Goal: Information Seeking & Learning: Learn about a topic

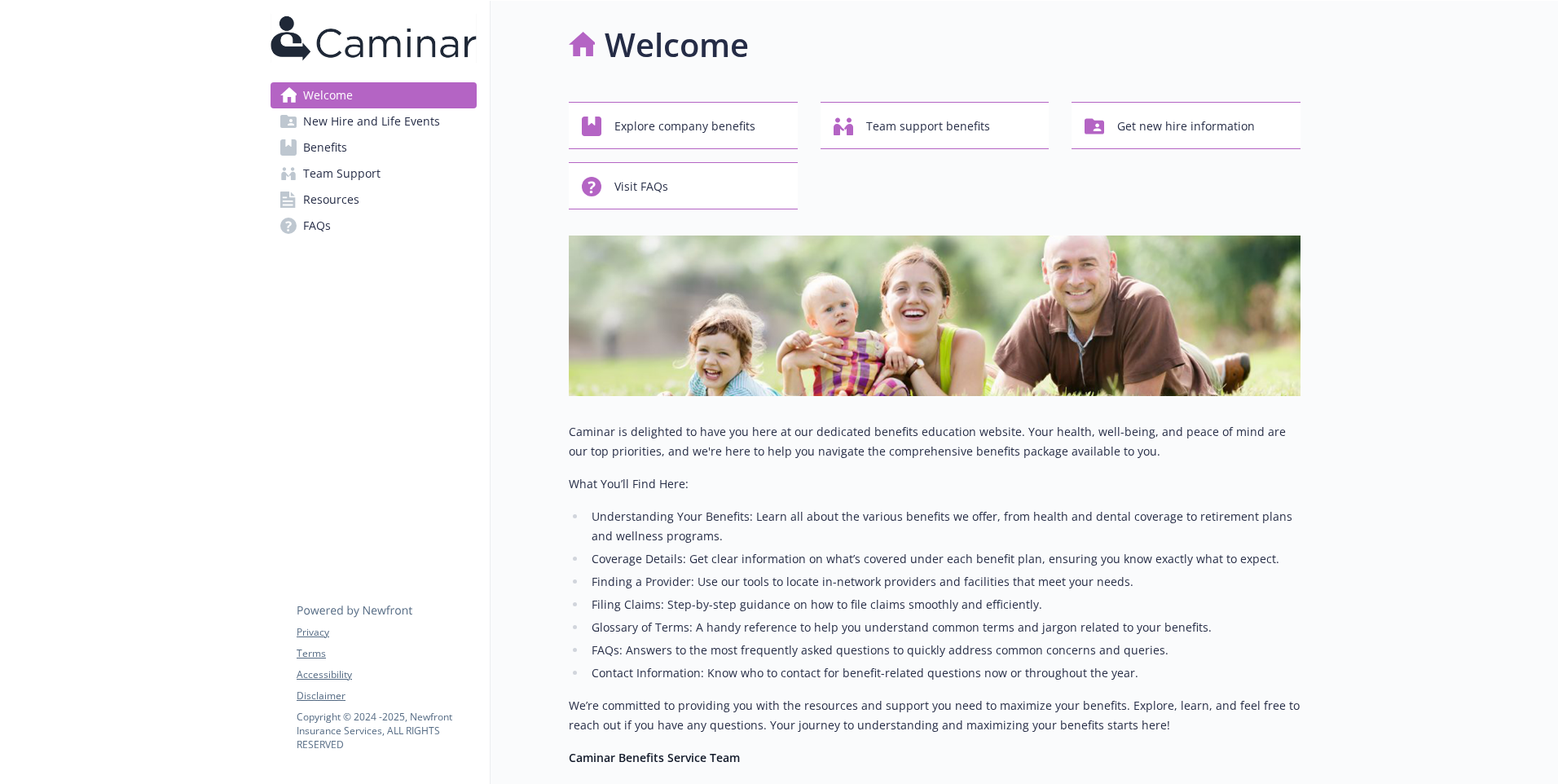
click at [402, 119] on span "New Hire and Life Events" at bounding box center [371, 121] width 137 height 26
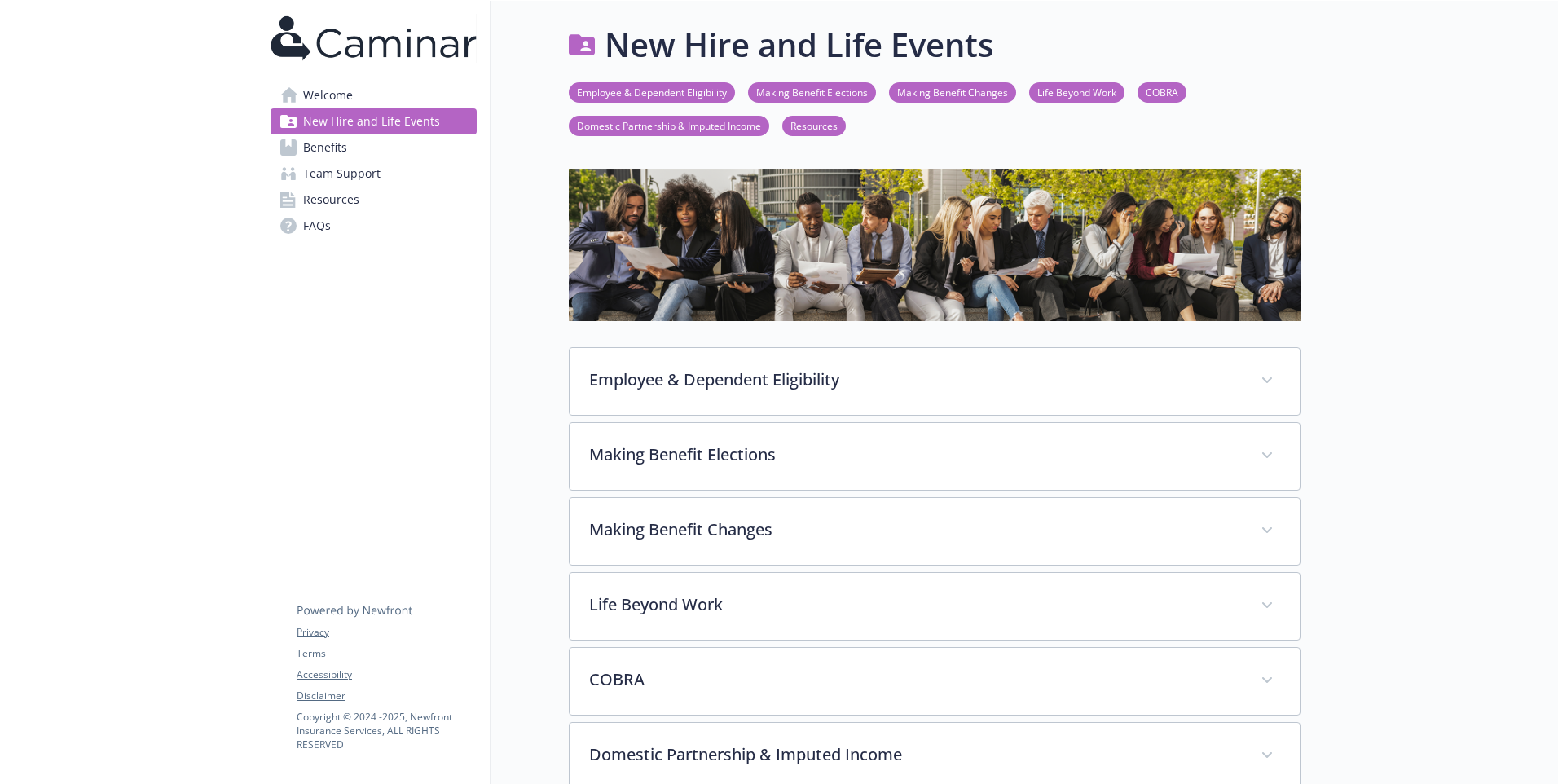
click at [360, 141] on link "Benefits" at bounding box center [373, 147] width 206 height 26
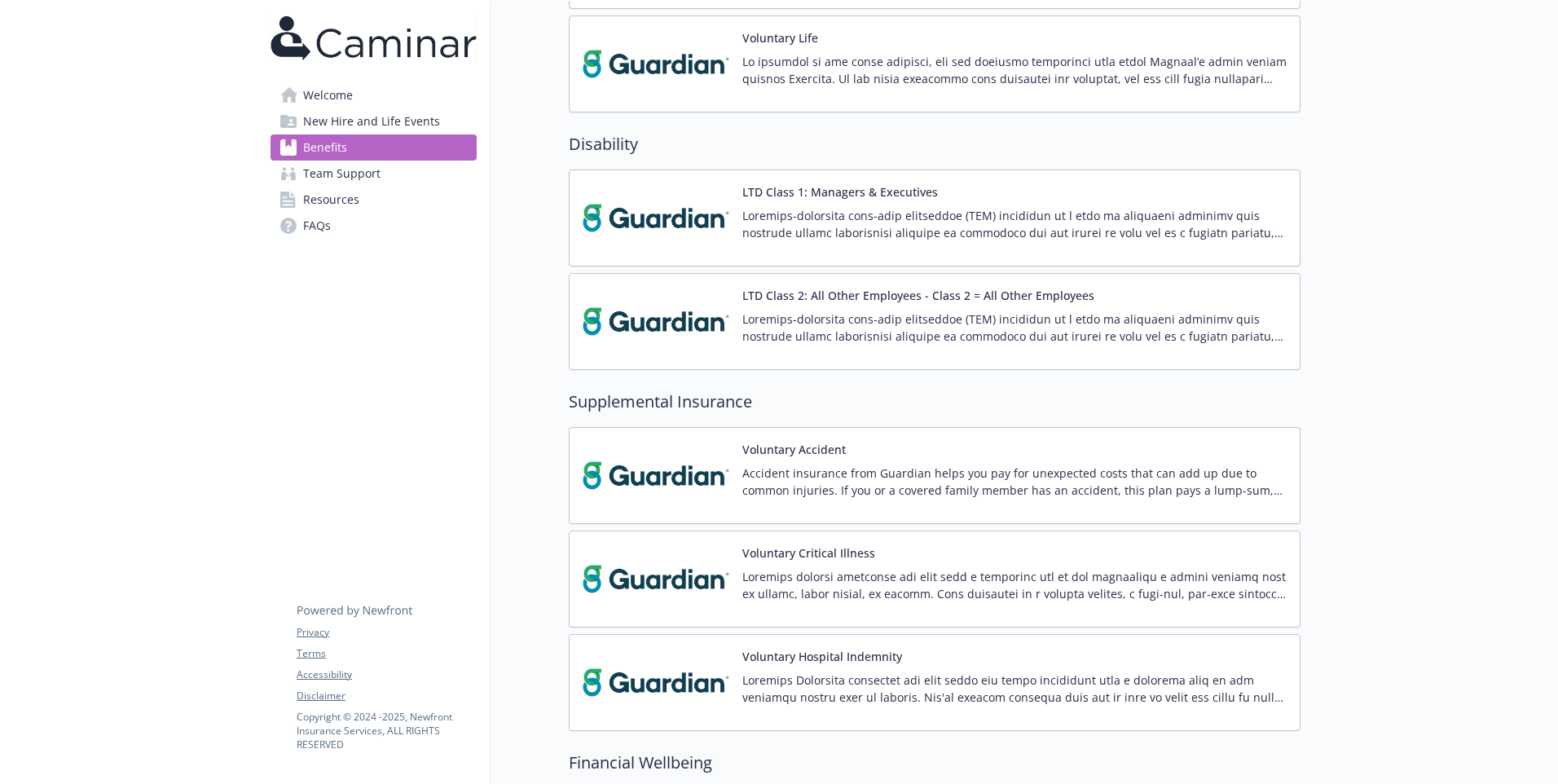
scroll to position [1247, 0]
click at [741, 318] on div "LTD Class 2: All Other Employees - Class 2 = All Other Employees" at bounding box center [935, 321] width 704 height 69
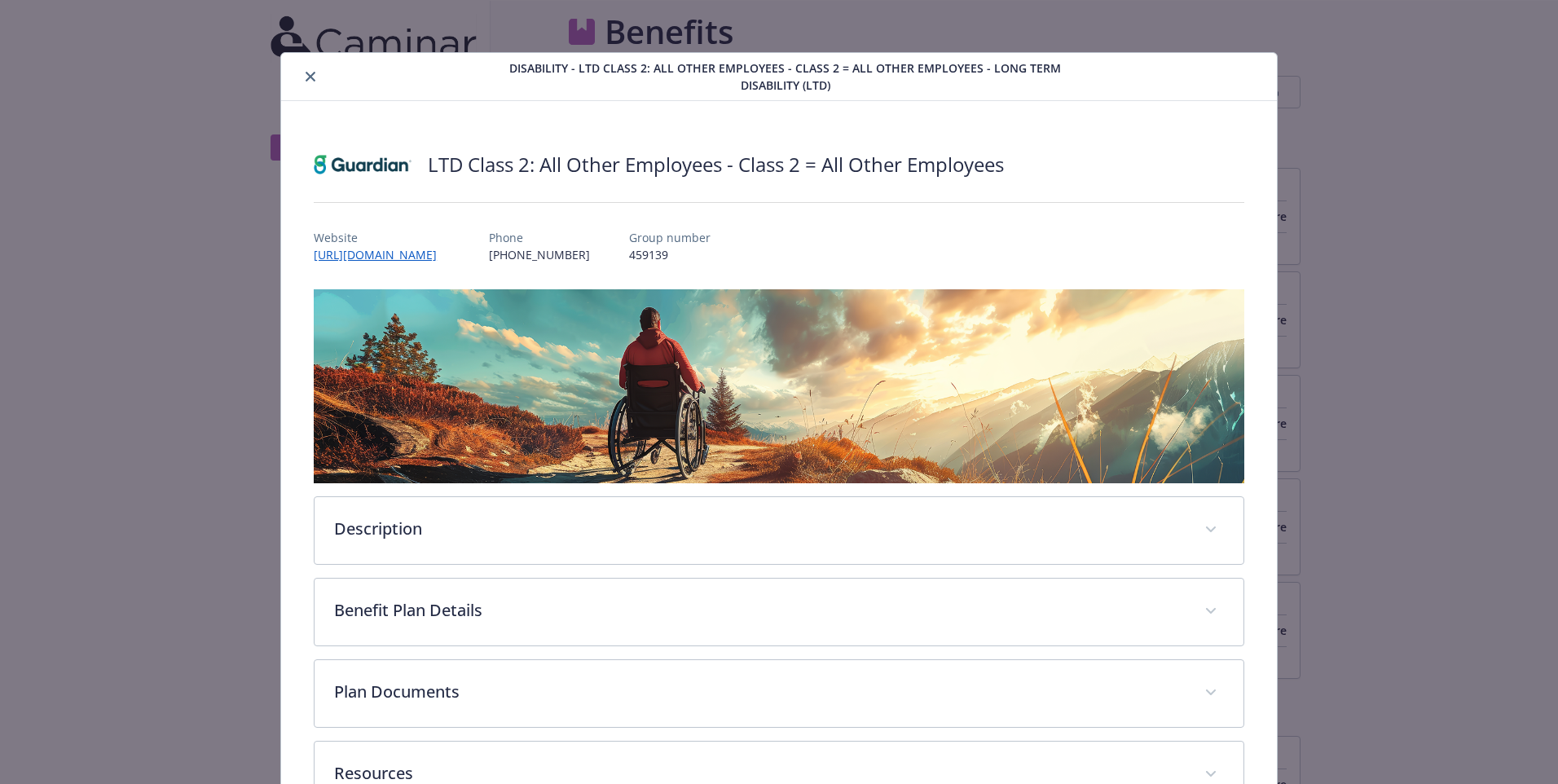
scroll to position [1247, 0]
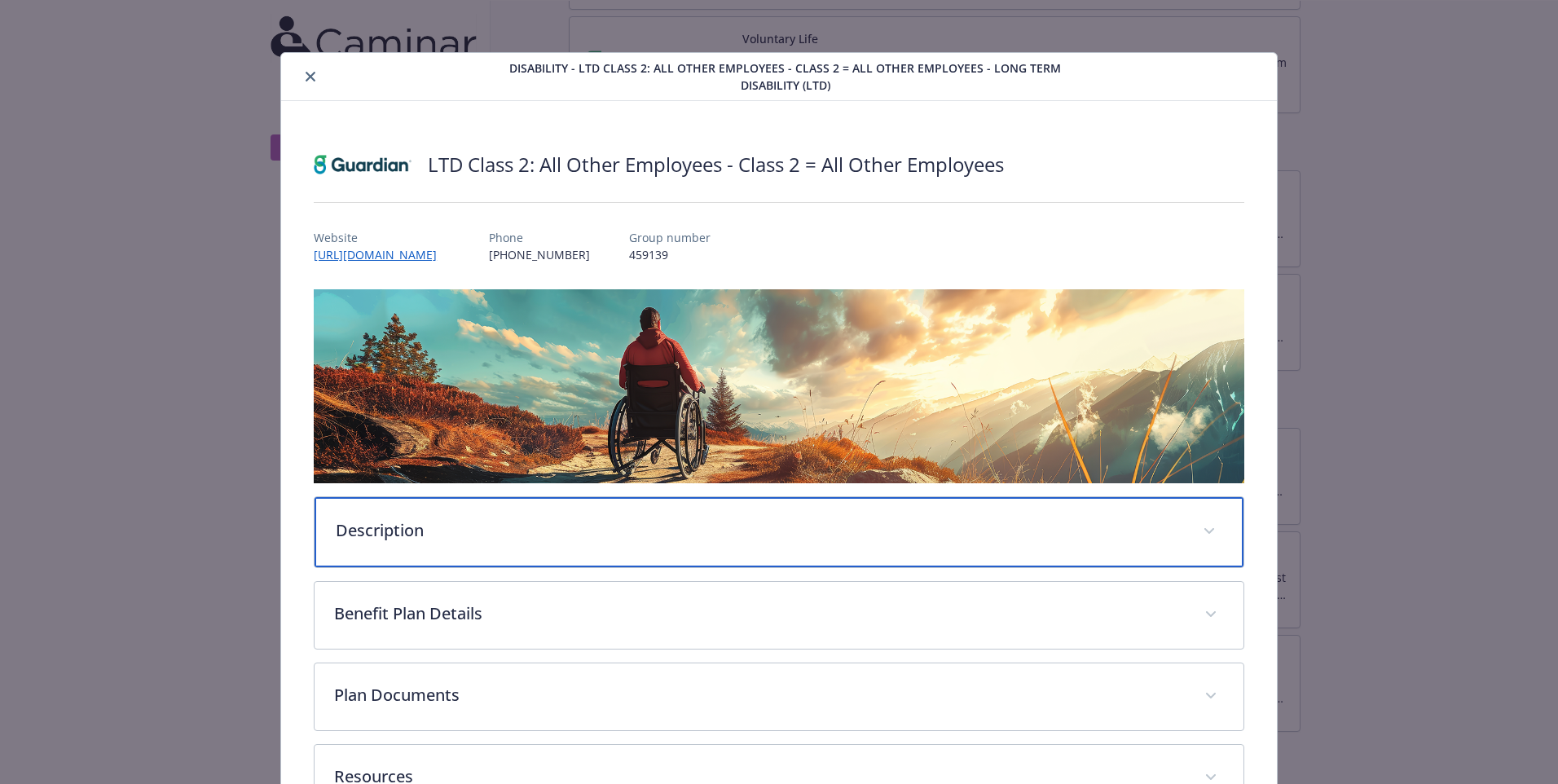
click at [491, 534] on p "Description" at bounding box center [759, 530] width 848 height 25
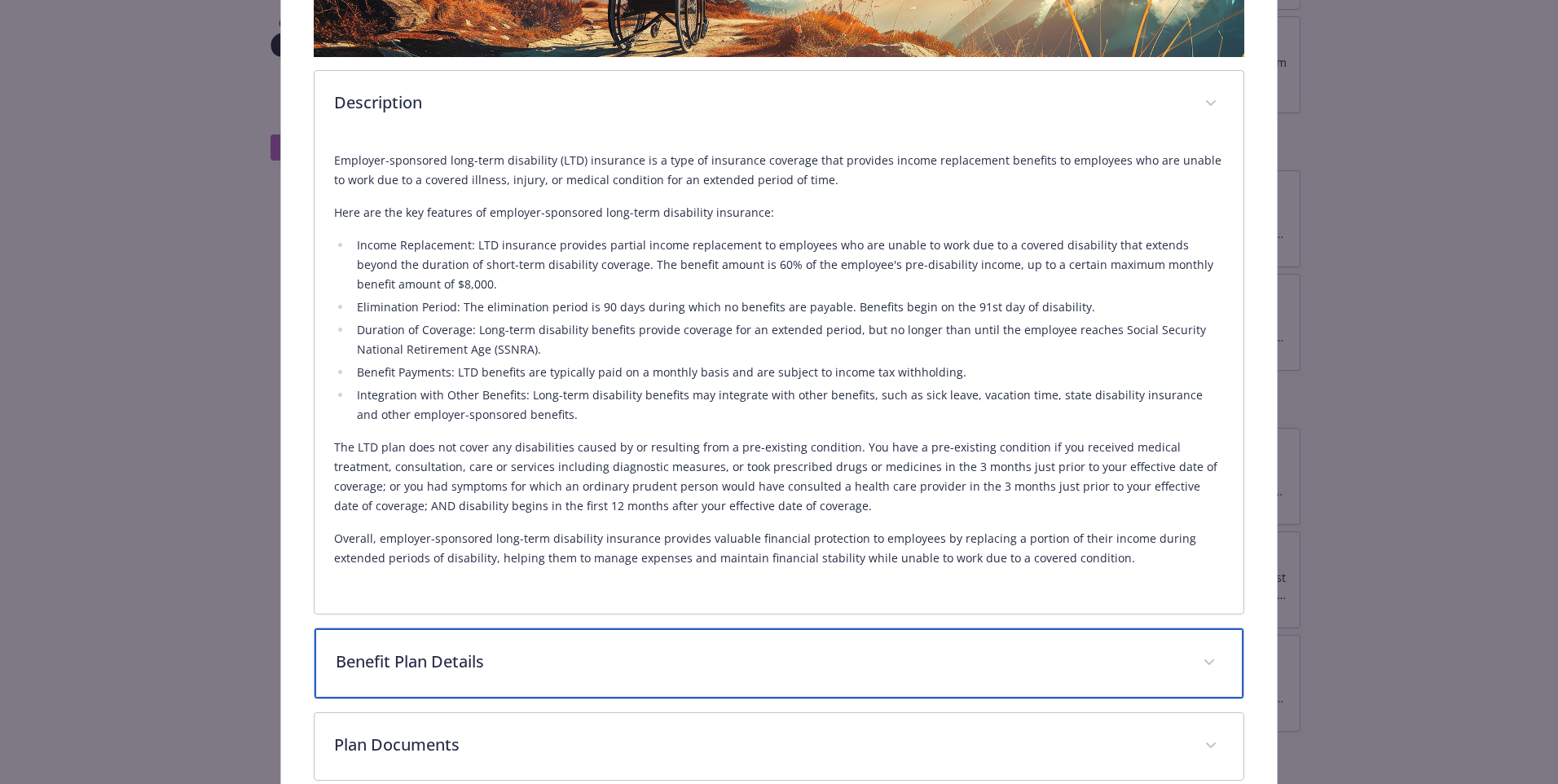
click at [530, 659] on p "Benefit Plan Details" at bounding box center [759, 662] width 848 height 25
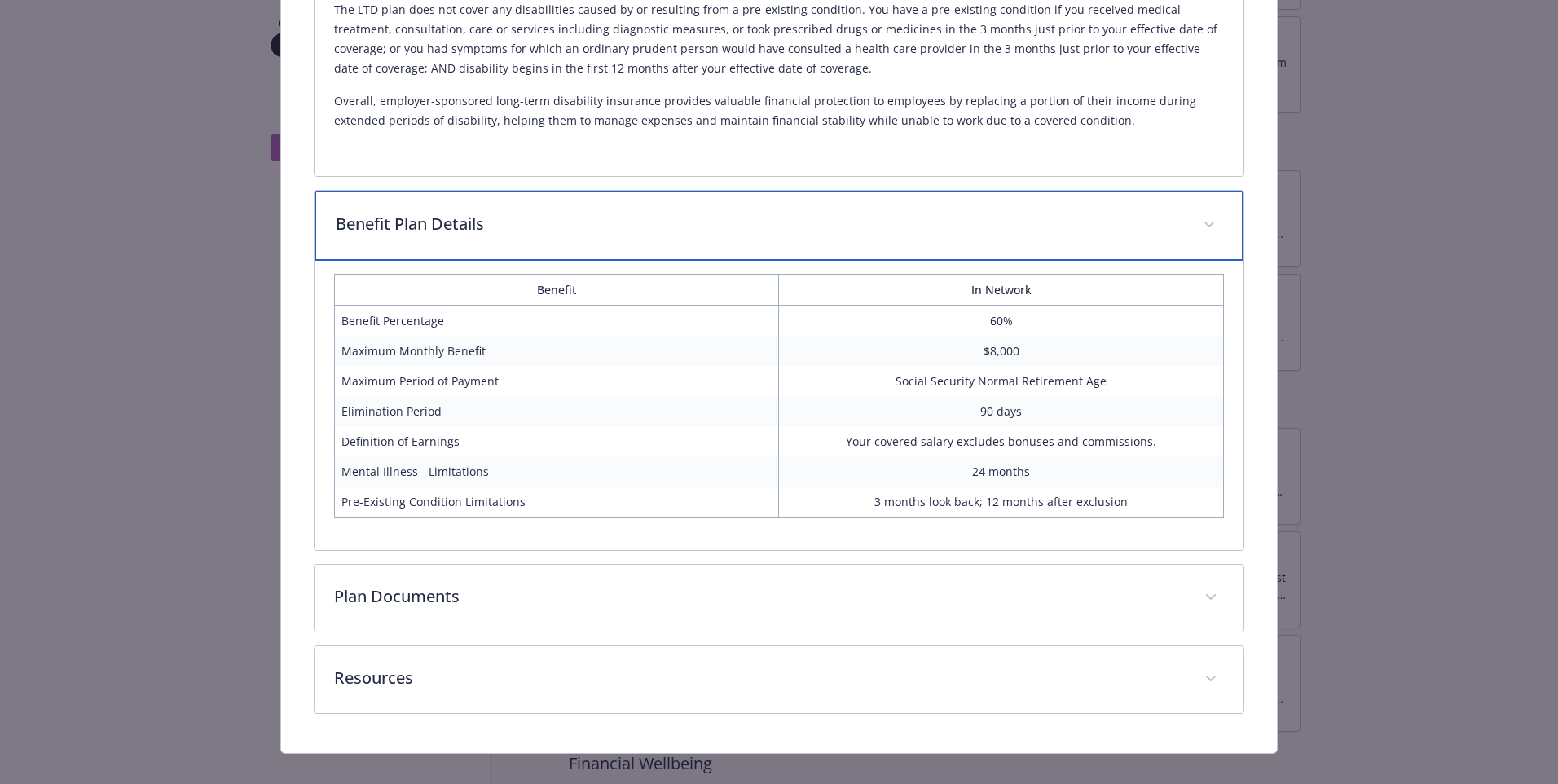
scroll to position [865, 0]
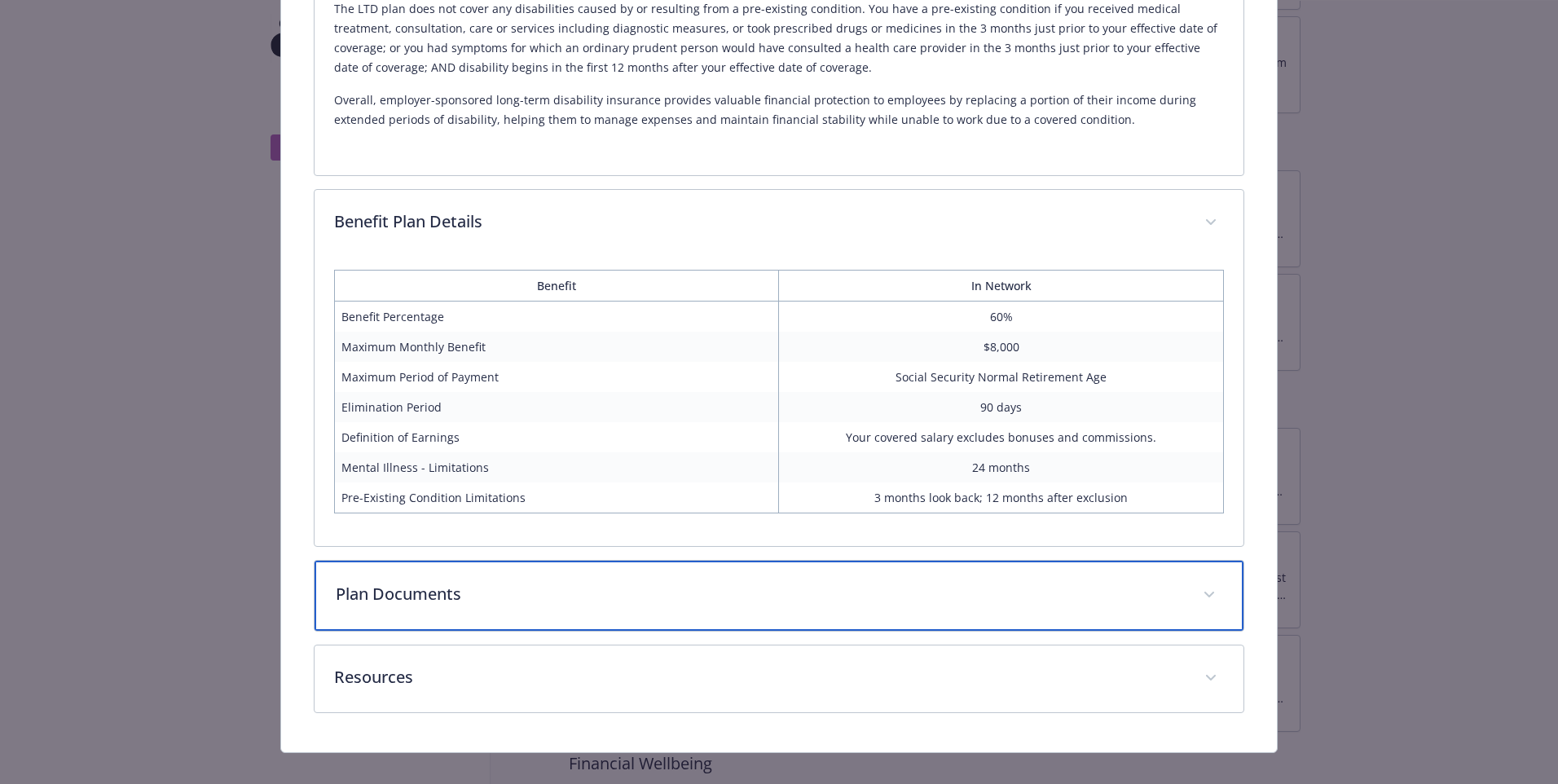
click at [571, 605] on div "Plan Documents" at bounding box center [779, 595] width 929 height 70
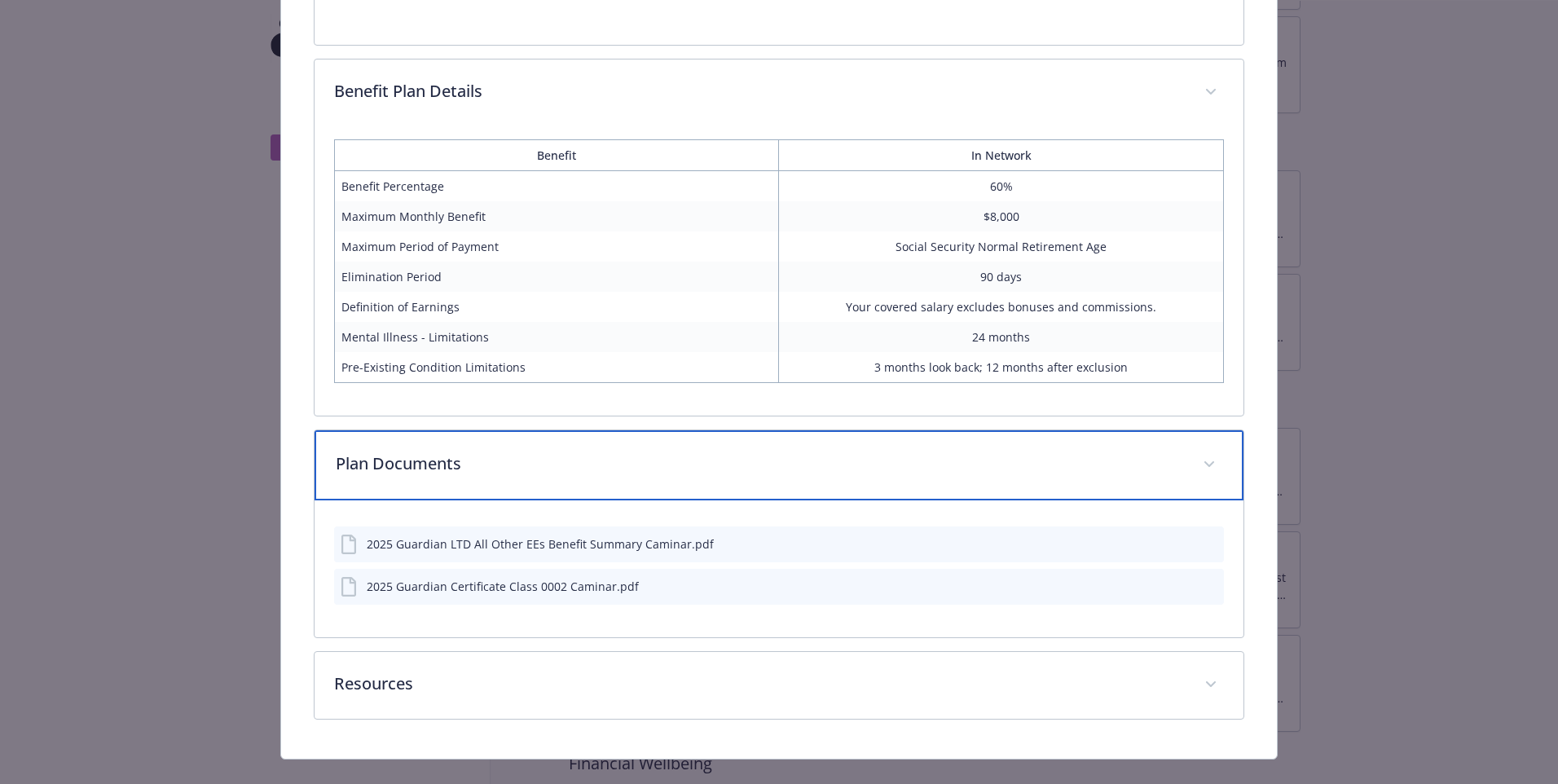
scroll to position [996, 0]
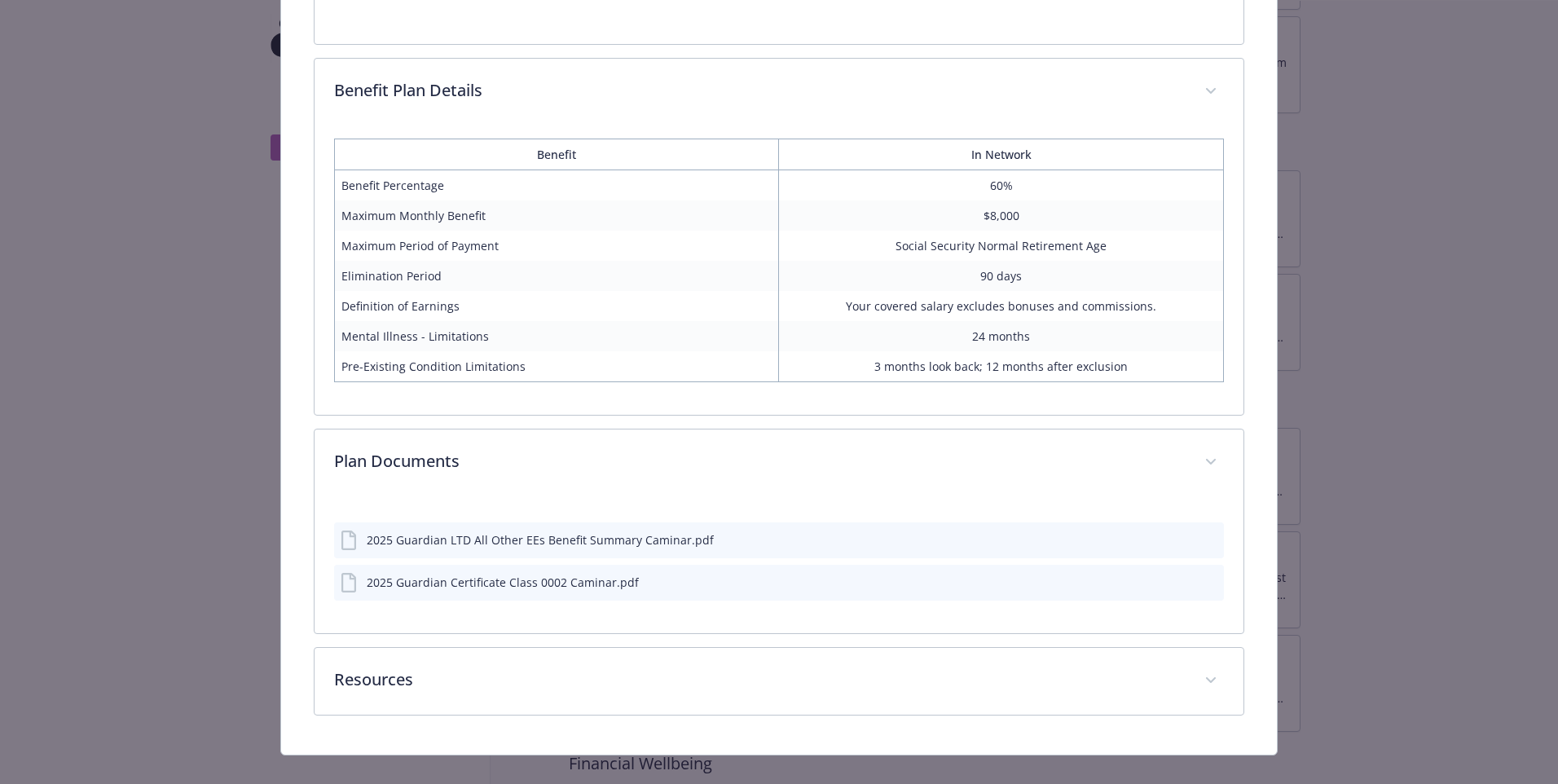
click at [1202, 540] on icon "preview file" at bounding box center [1208, 538] width 14 height 11
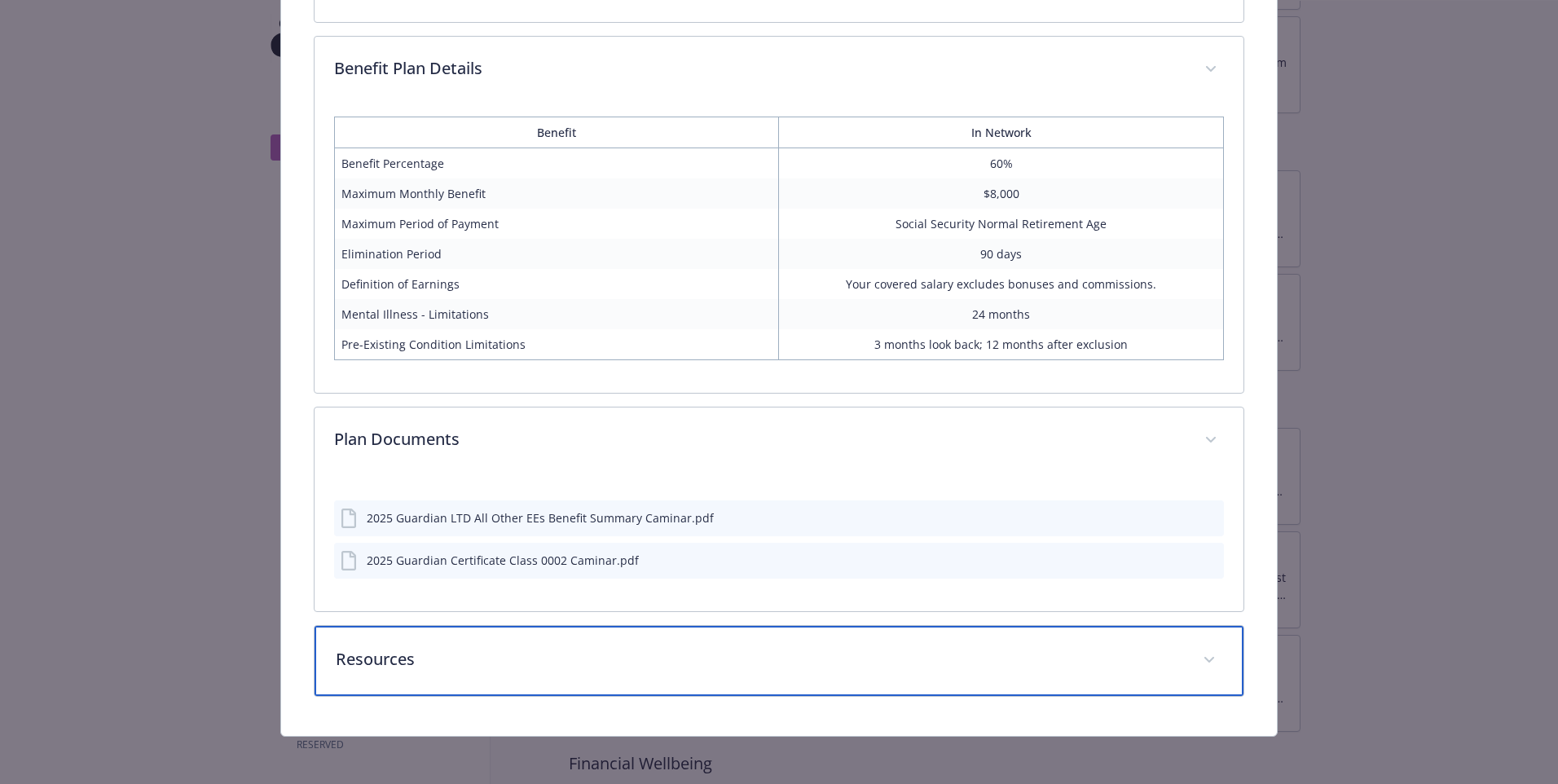
click at [708, 670] on div "Resources" at bounding box center [779, 661] width 929 height 70
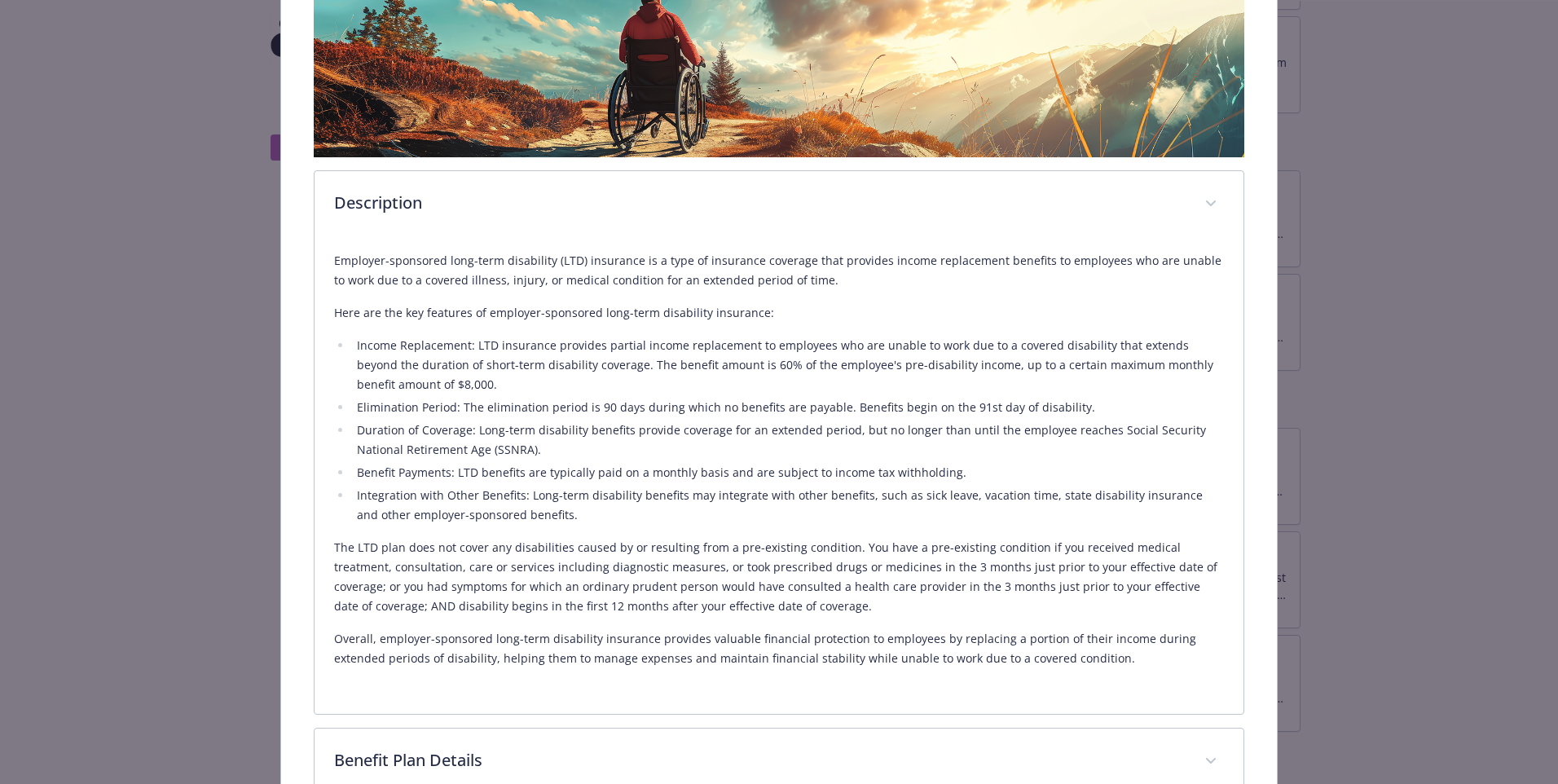
scroll to position [327, 0]
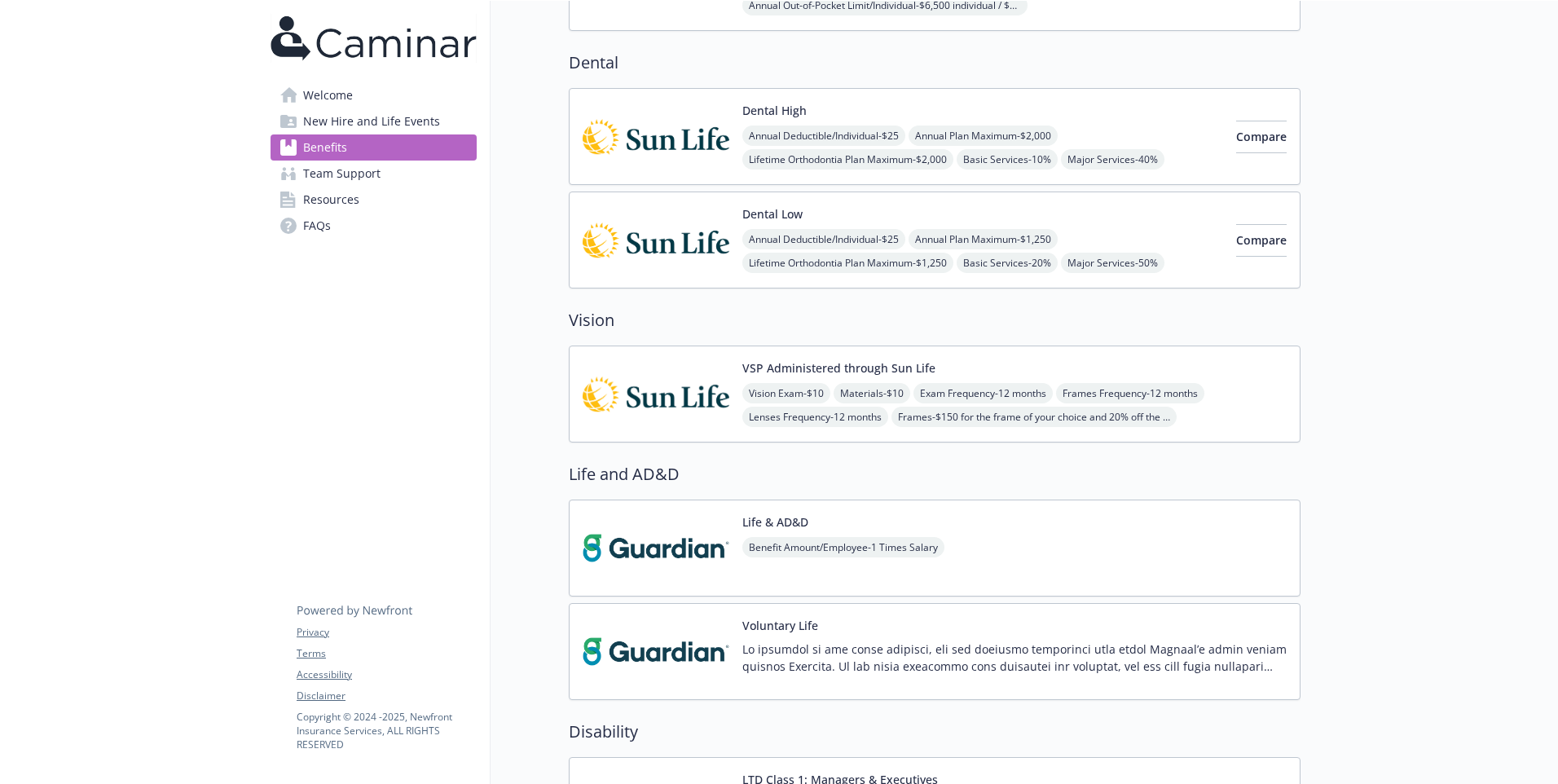
scroll to position [660, 0]
click at [884, 650] on p at bounding box center [1015, 658] width 544 height 34
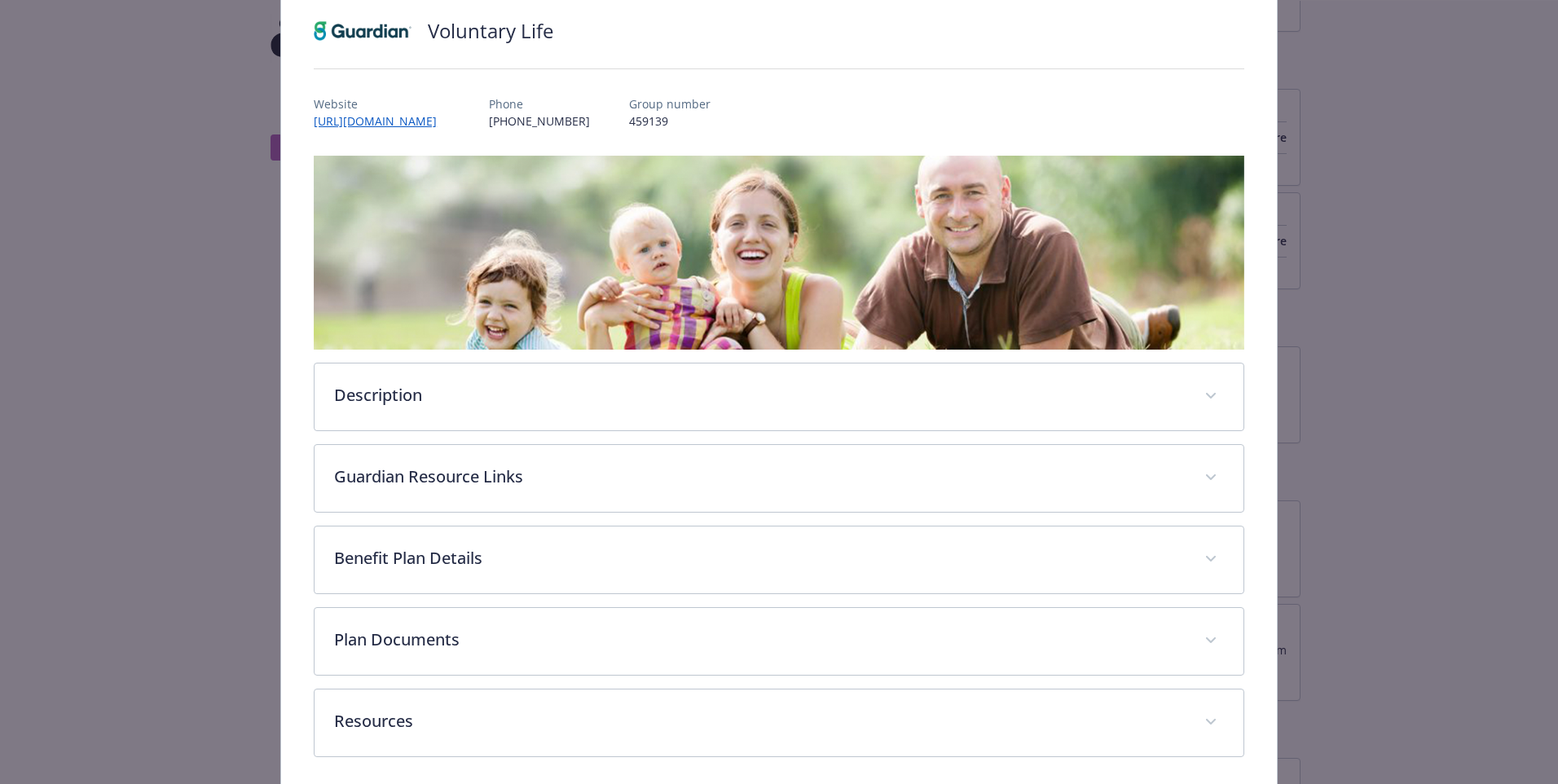
scroll to position [120, 0]
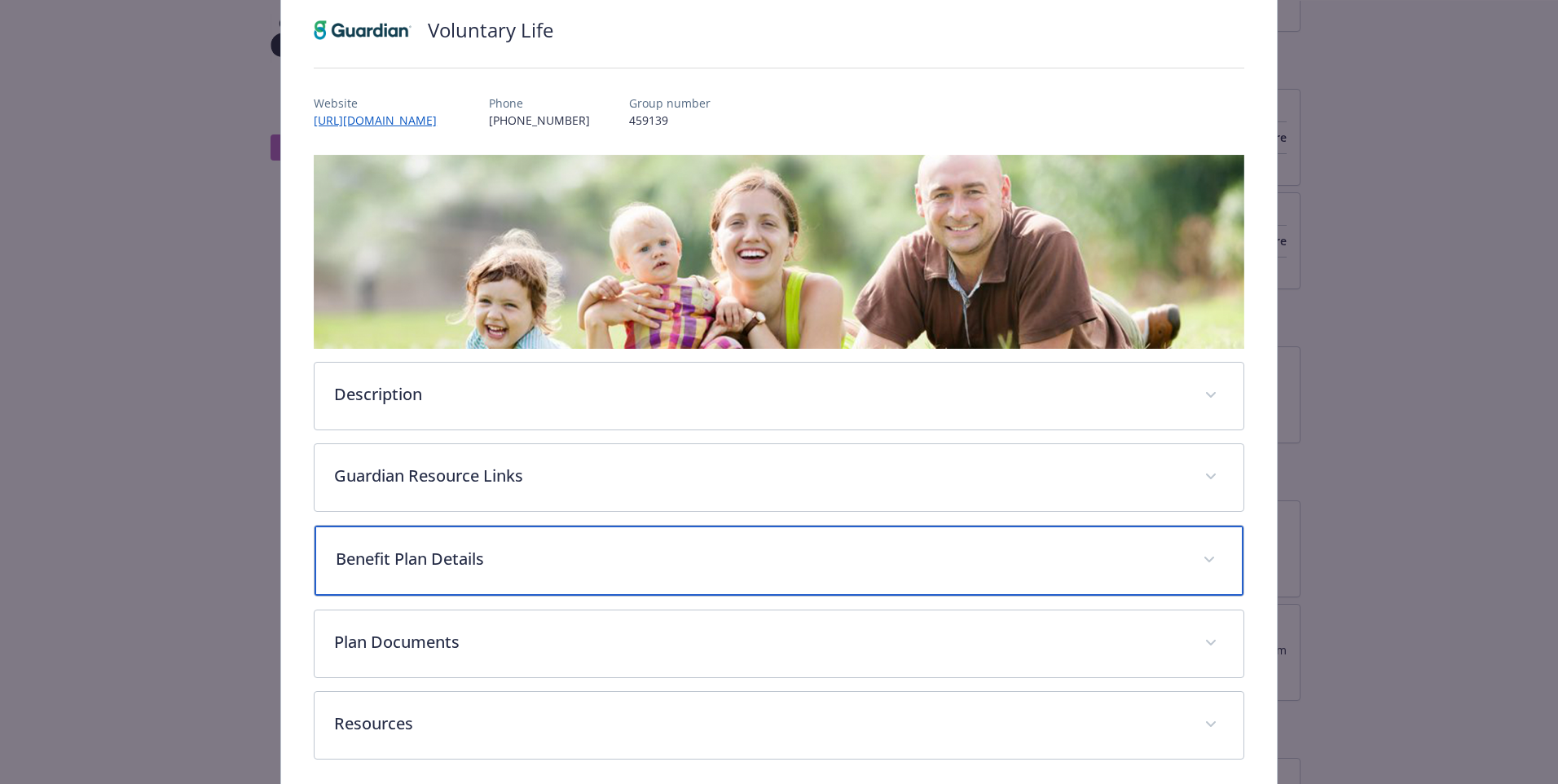
click at [1097, 554] on p "Benefit Plan Details" at bounding box center [759, 559] width 848 height 25
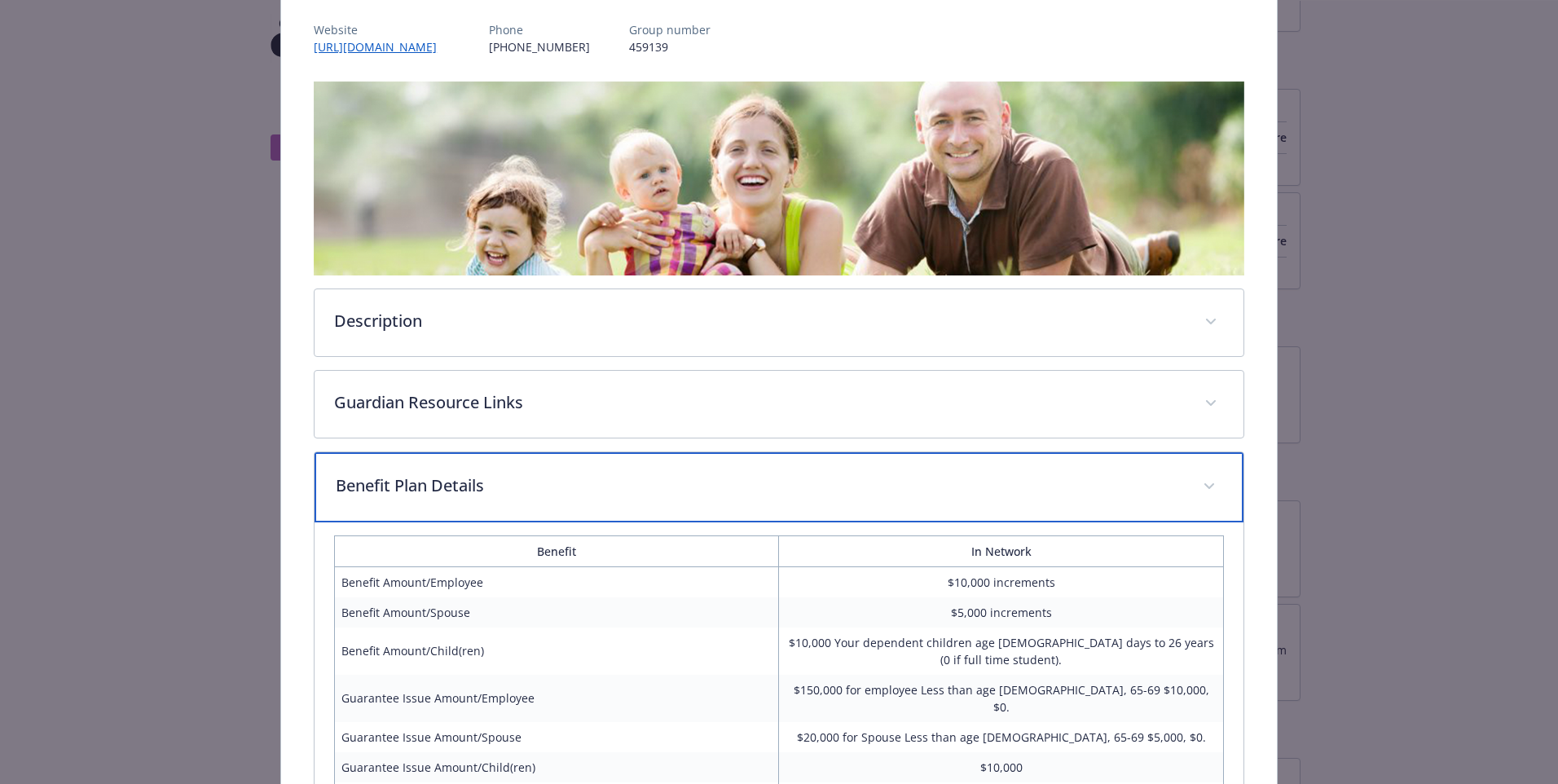
scroll to position [582, 0]
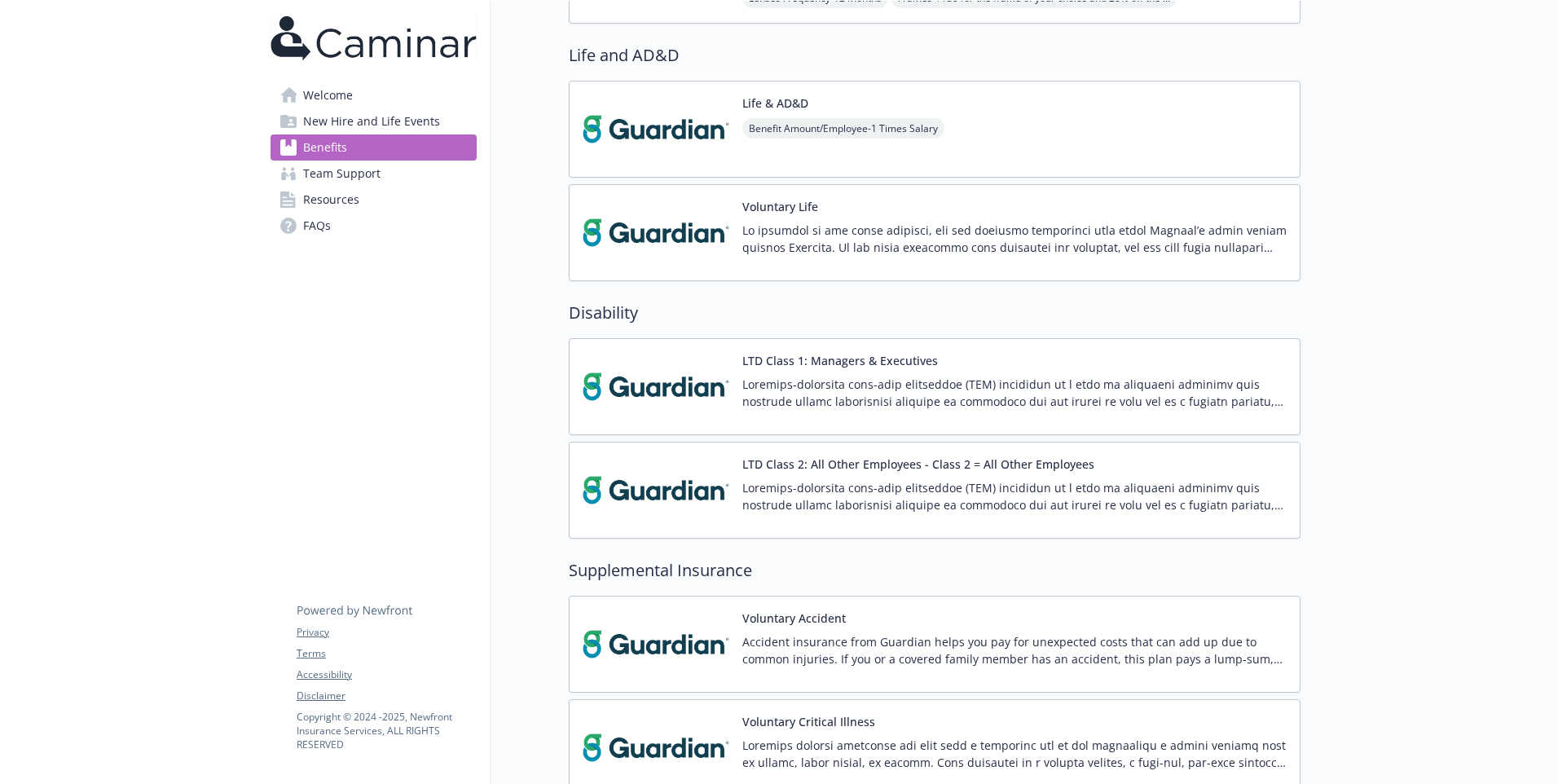
scroll to position [1097, 0]
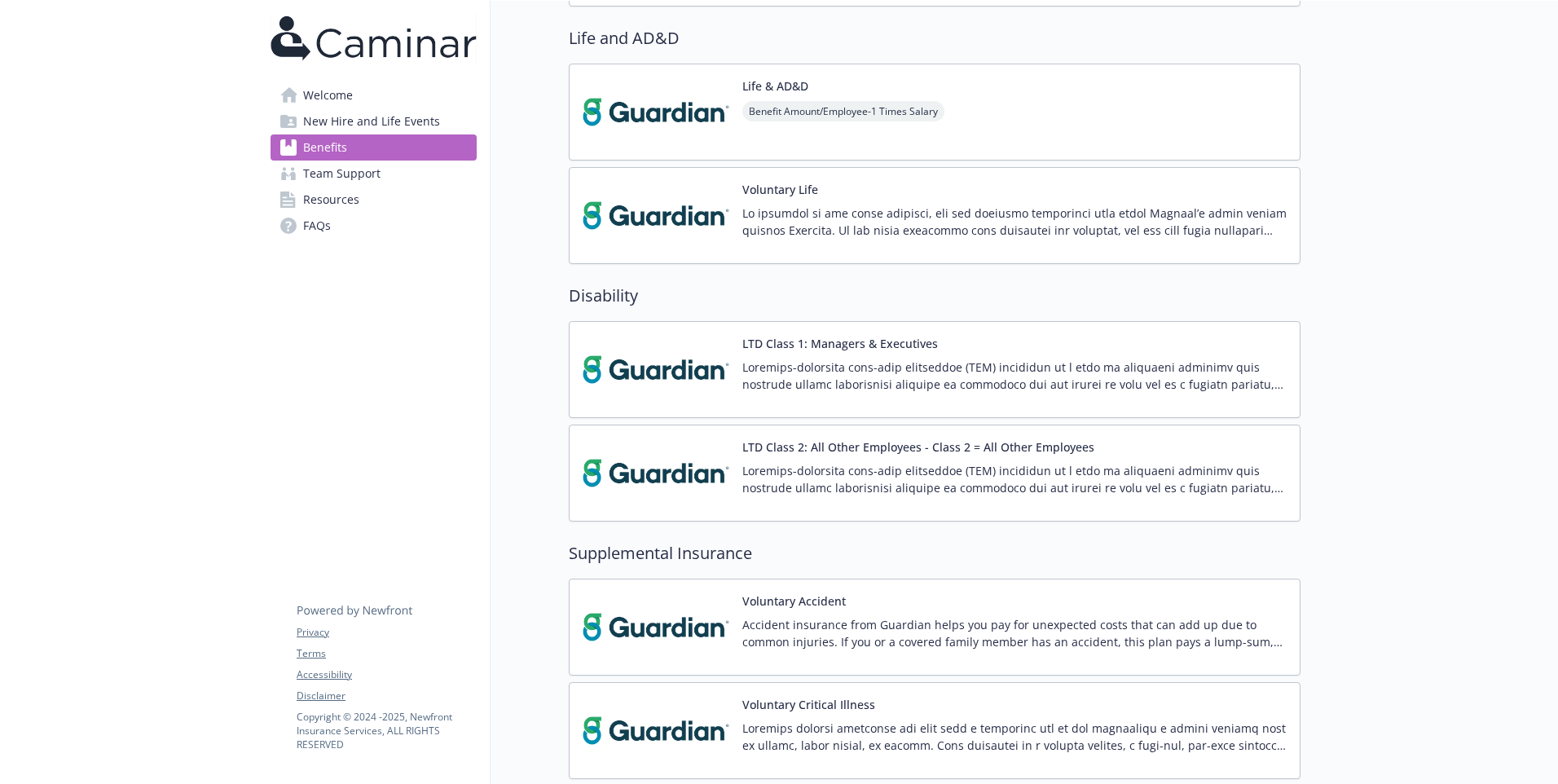
click at [1168, 487] on p at bounding box center [1015, 479] width 544 height 34
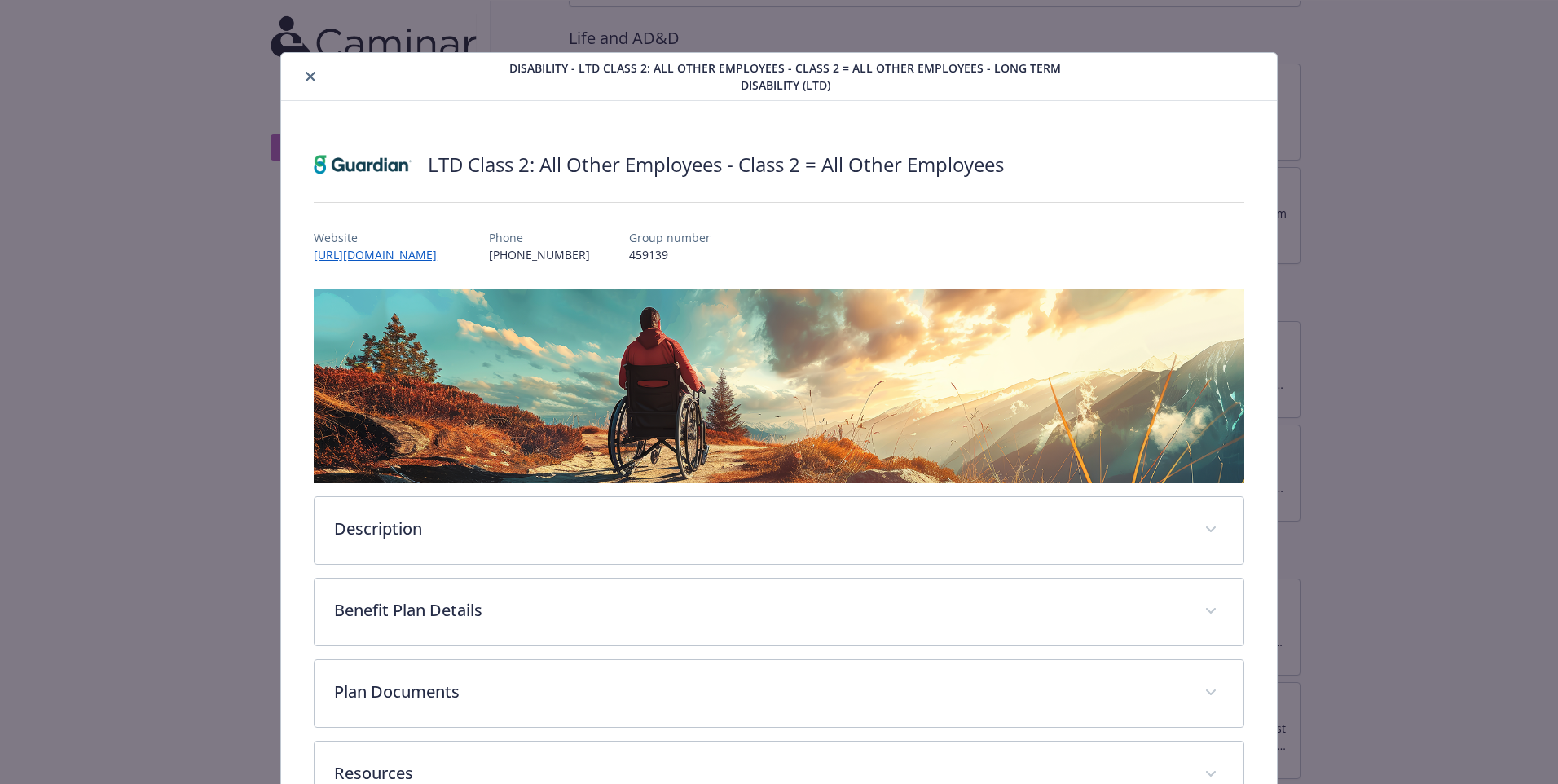
scroll to position [48, 0]
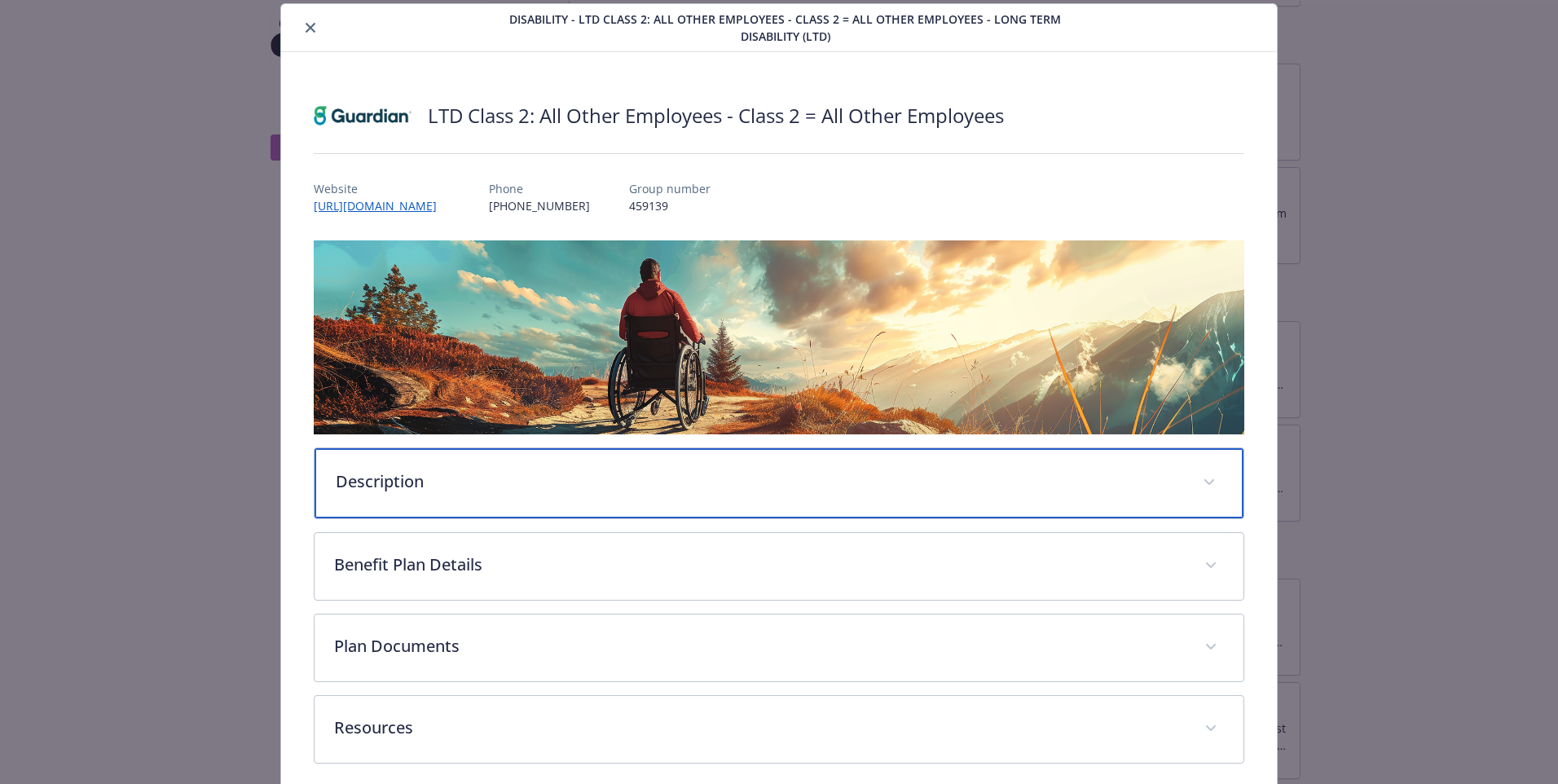
click at [1066, 491] on div "Description" at bounding box center [779, 483] width 929 height 70
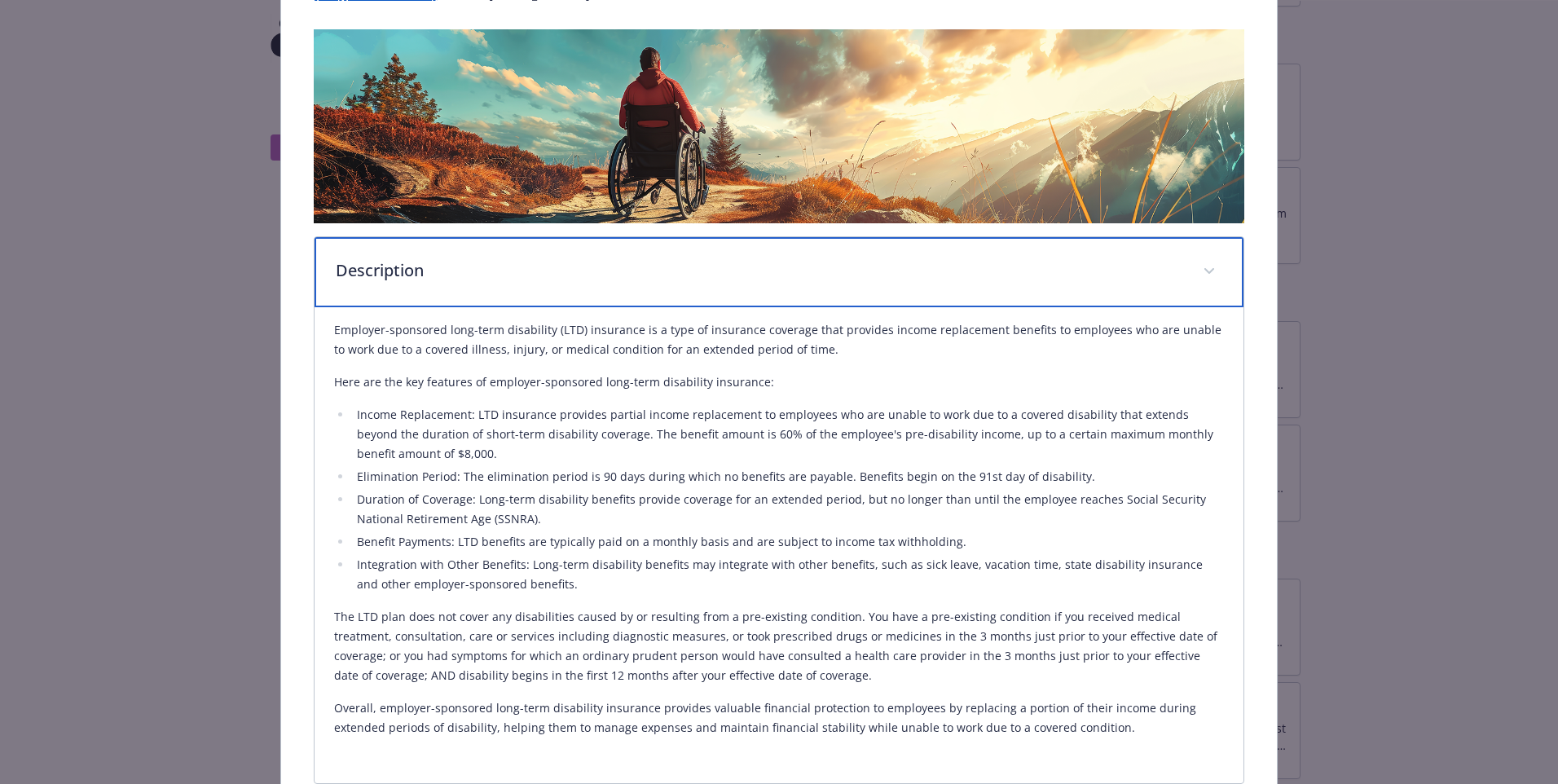
scroll to position [0, 0]
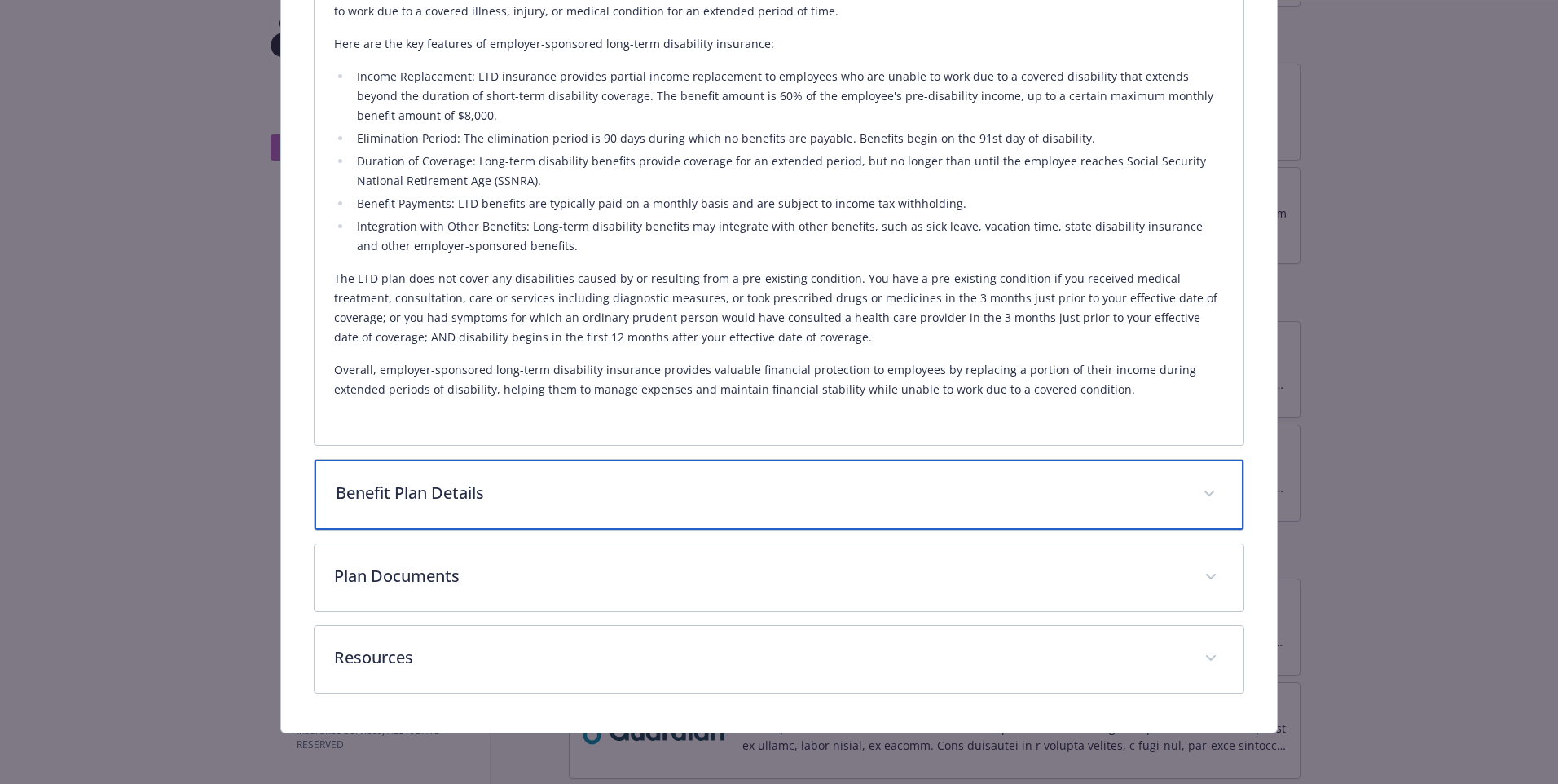
click at [1066, 491] on p "Benefit Plan Details" at bounding box center [759, 492] width 848 height 25
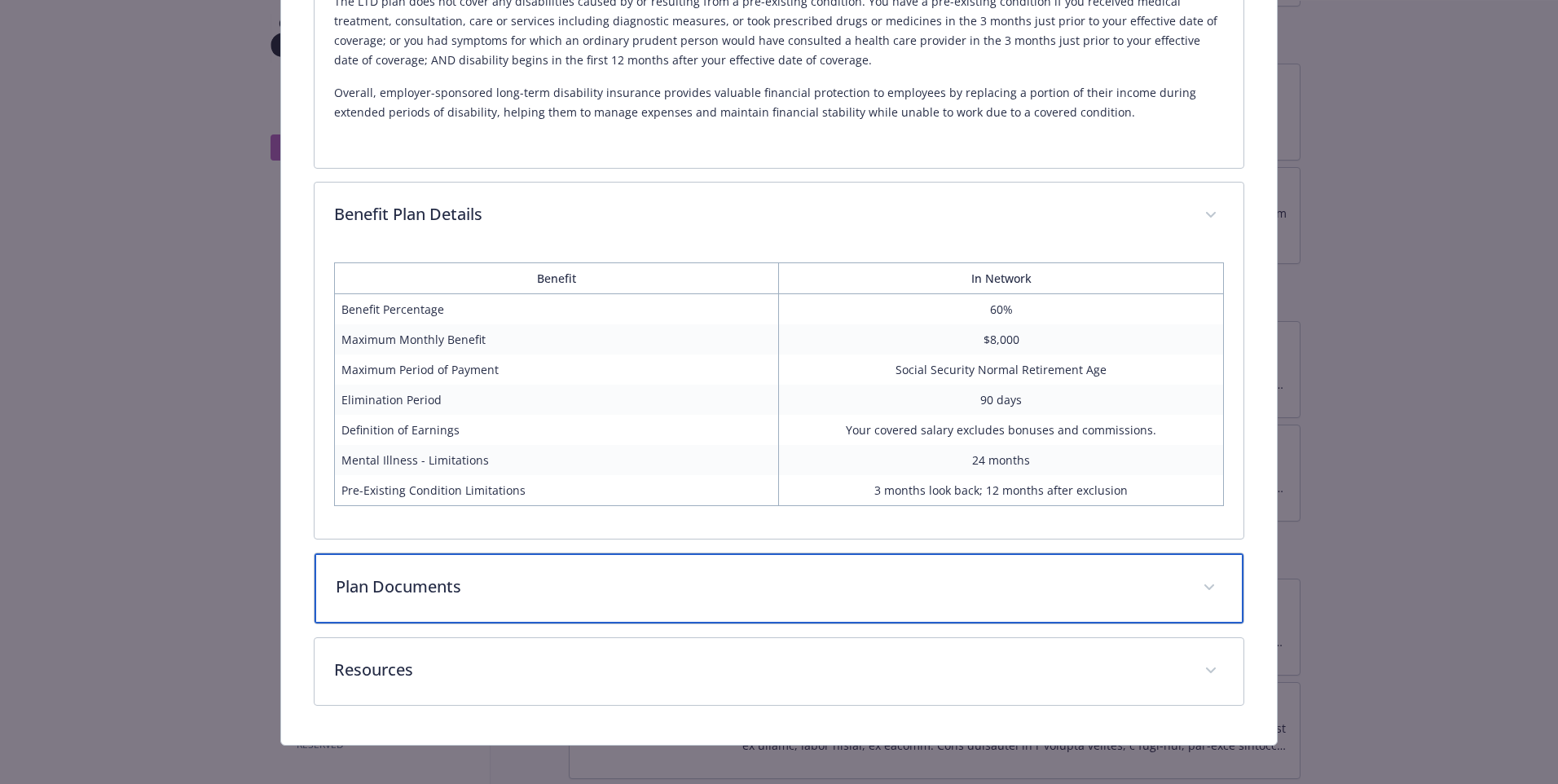
click at [1078, 585] on p "Plan Documents" at bounding box center [759, 587] width 848 height 25
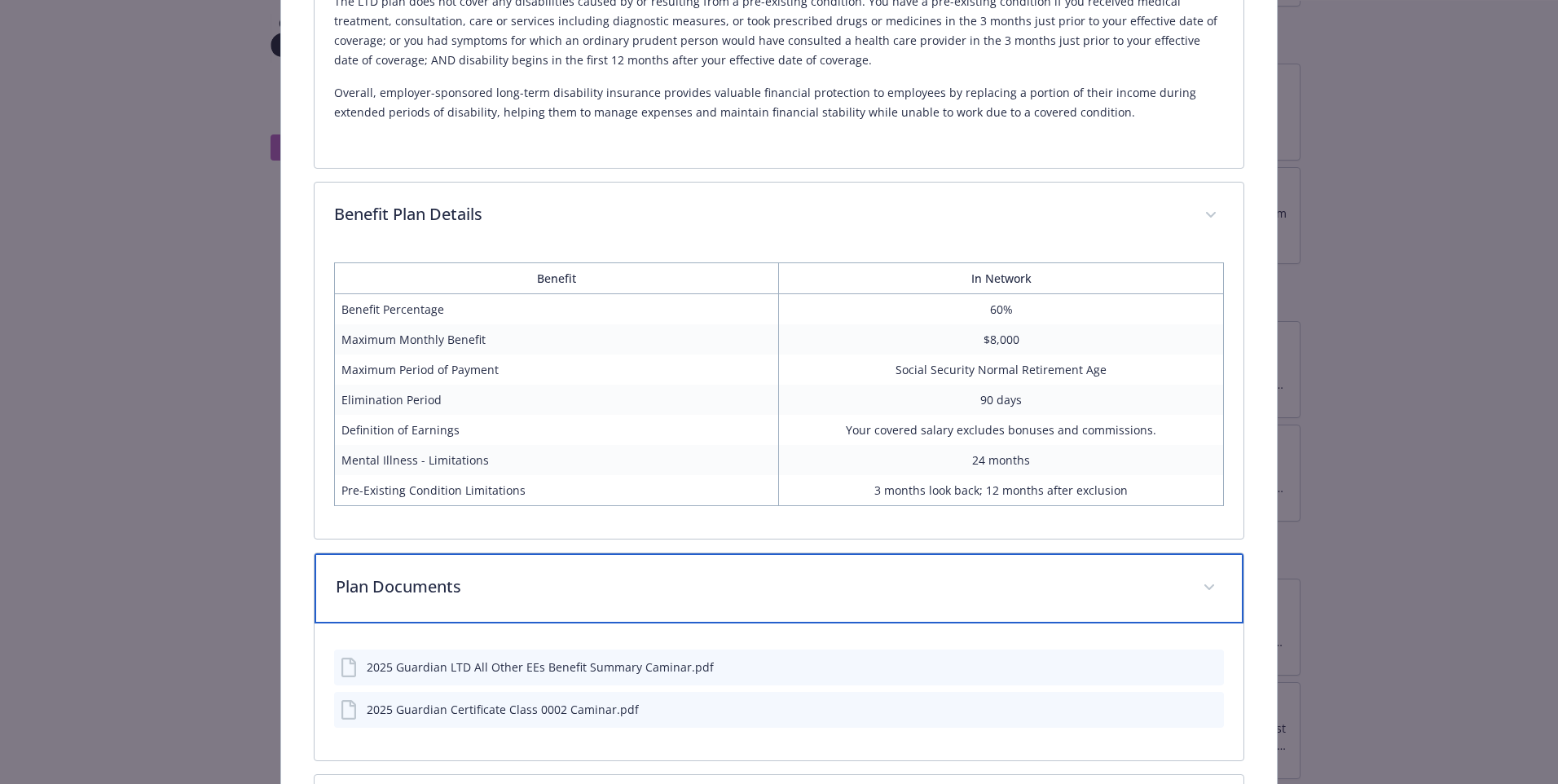
scroll to position [1021, 0]
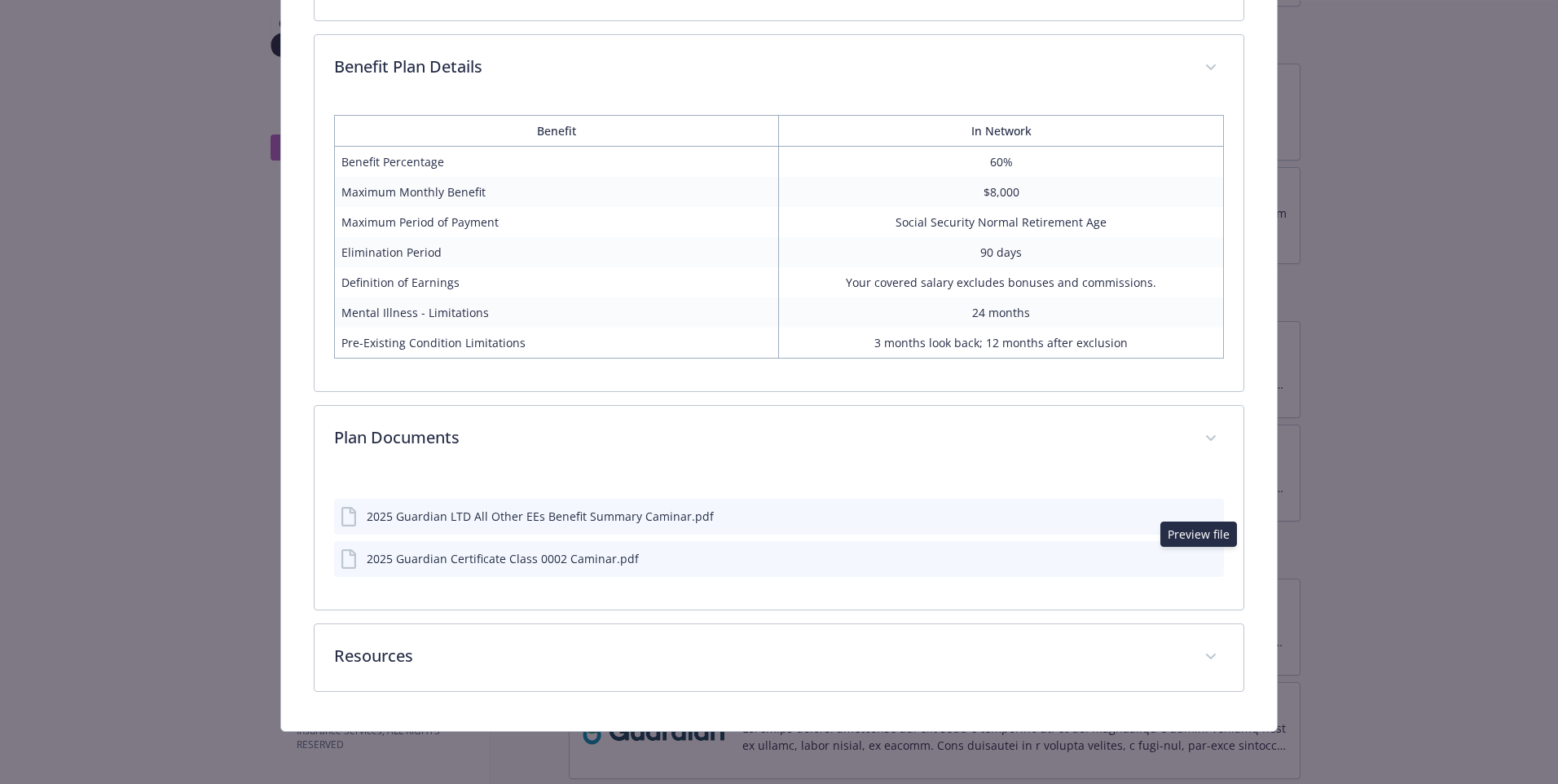
click at [1202, 558] on icon "preview file" at bounding box center [1208, 557] width 14 height 11
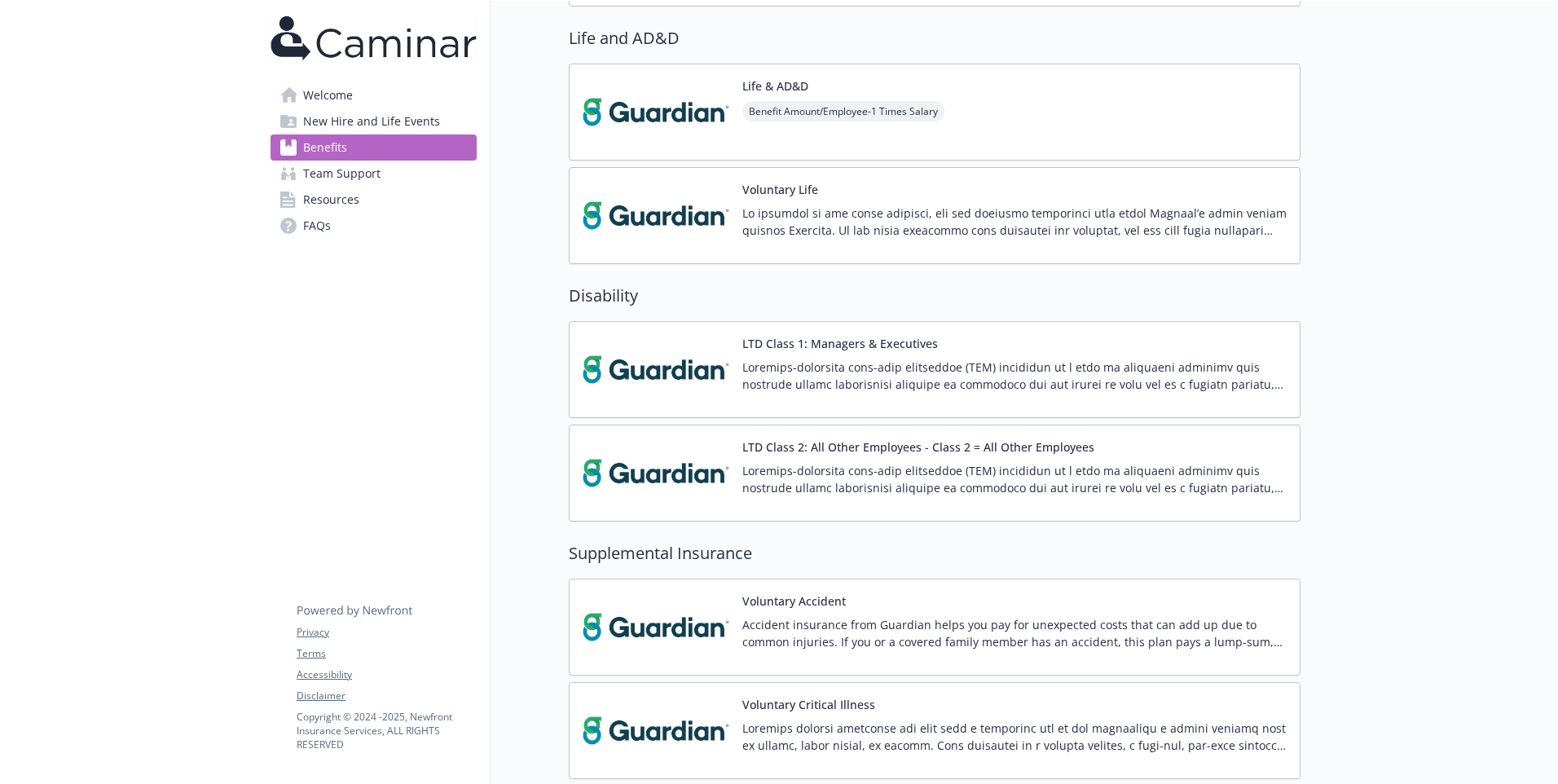
click at [306, 167] on span "Team Support" at bounding box center [341, 173] width 77 height 26
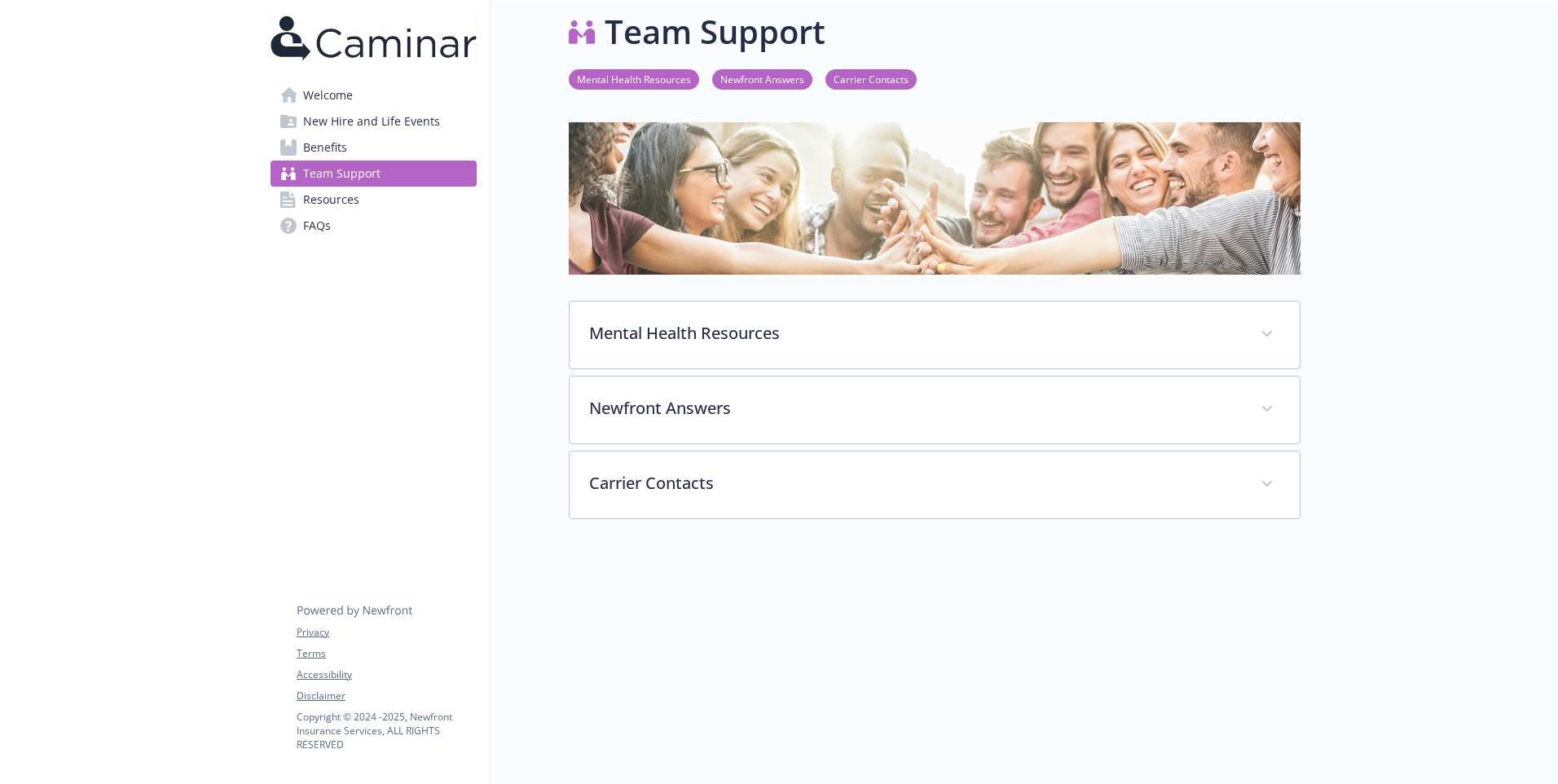
scroll to position [82, 0]
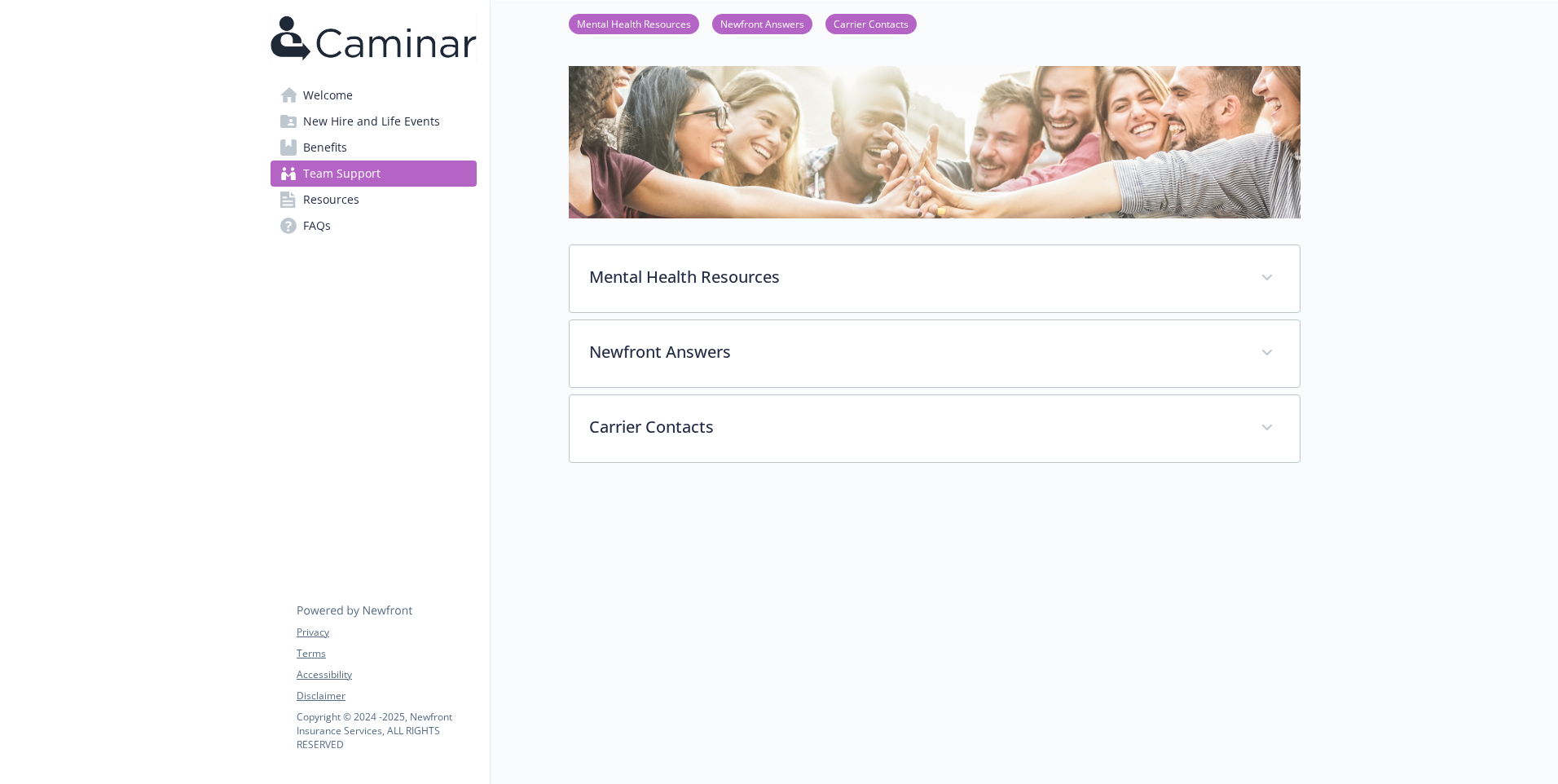
click at [325, 205] on span "Resources" at bounding box center [331, 199] width 56 height 26
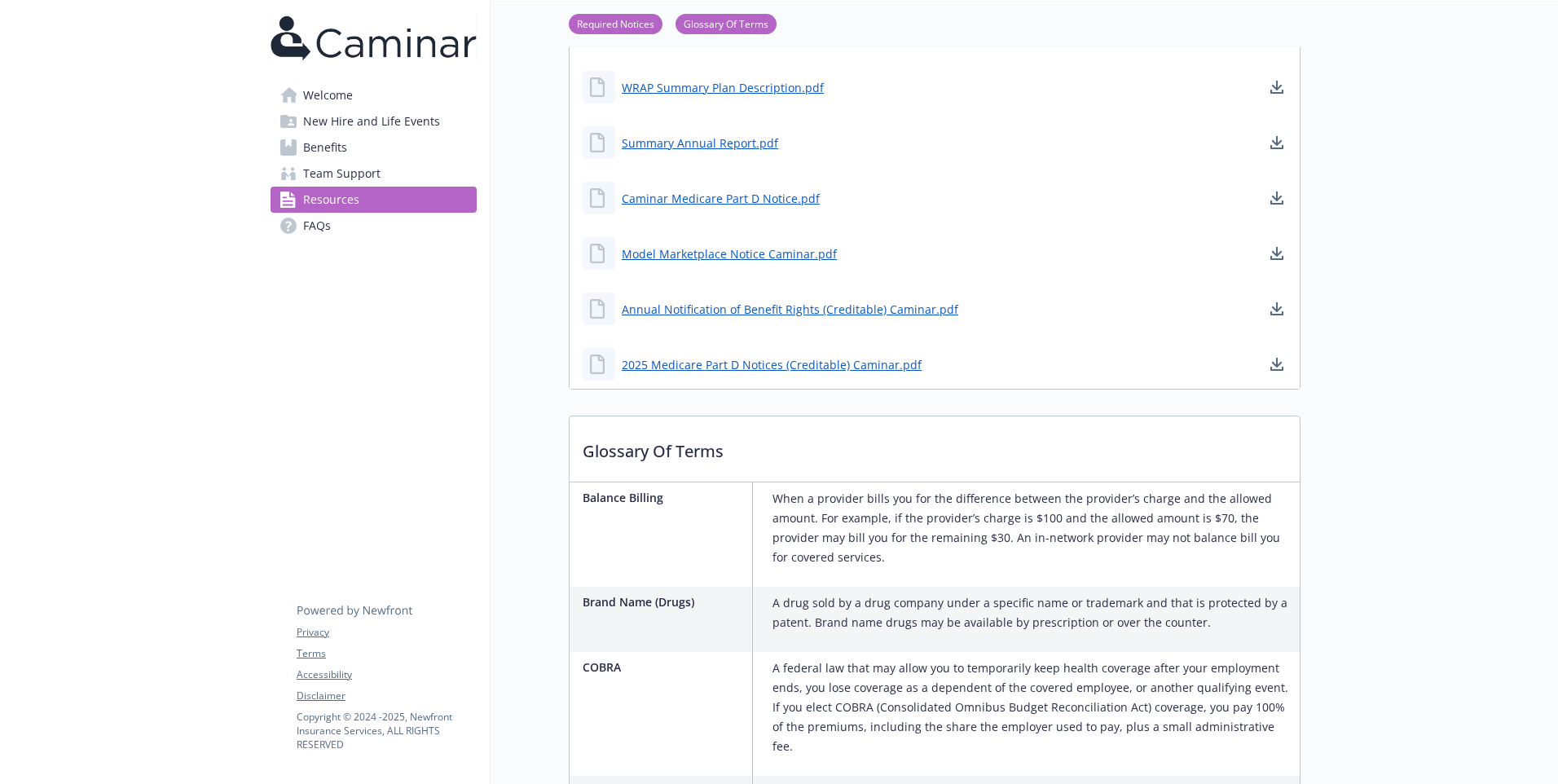
scroll to position [486, 0]
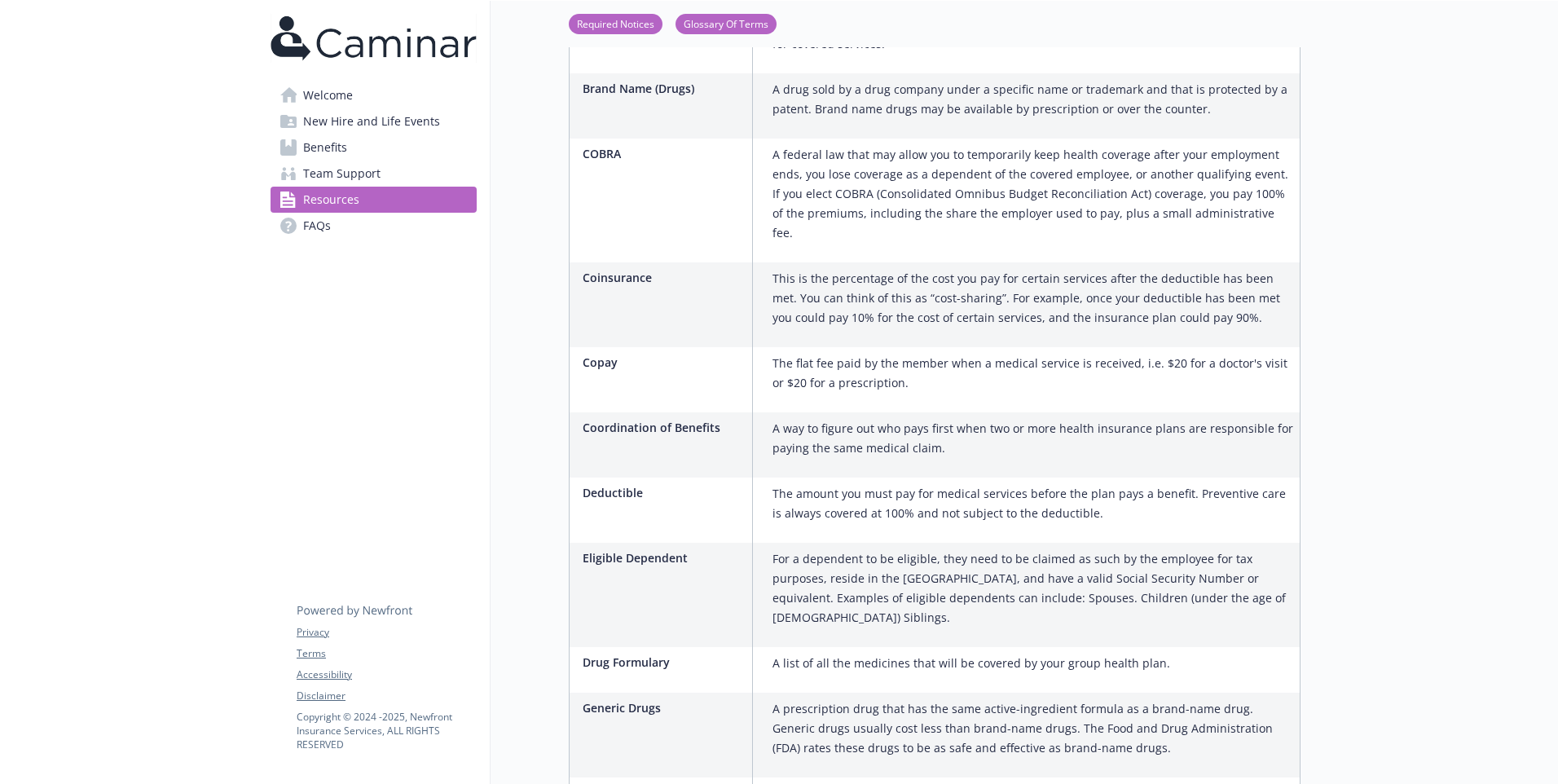
click at [361, 95] on link "Welcome" at bounding box center [373, 95] width 206 height 26
